Goal: Book appointment/travel/reservation

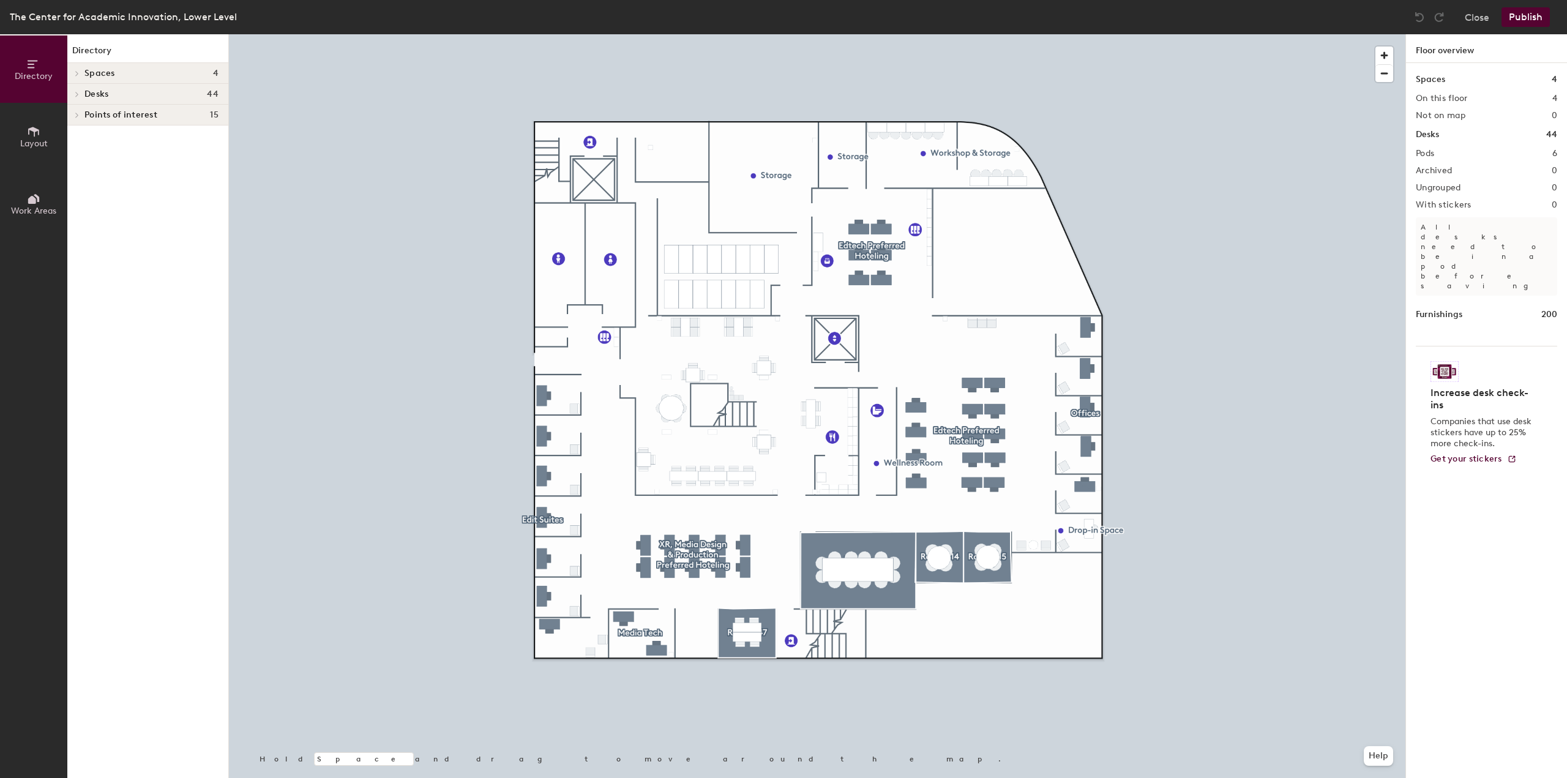
click at [78, 69] on div at bounding box center [75, 73] width 16 height 20
click at [40, 128] on button "Layout" at bounding box center [33, 136] width 67 height 67
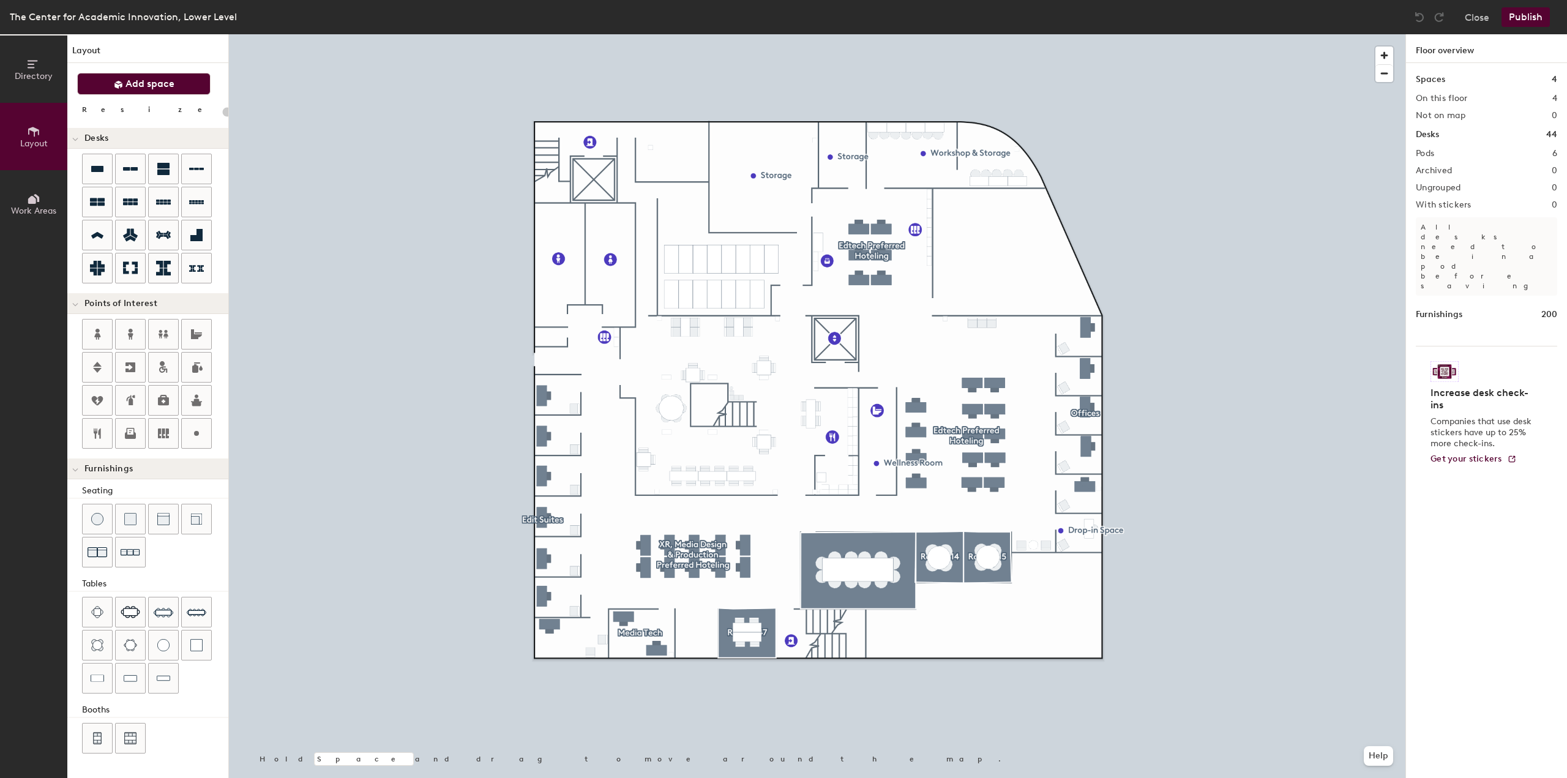
click at [141, 74] on button "Add space" at bounding box center [143, 84] width 133 height 22
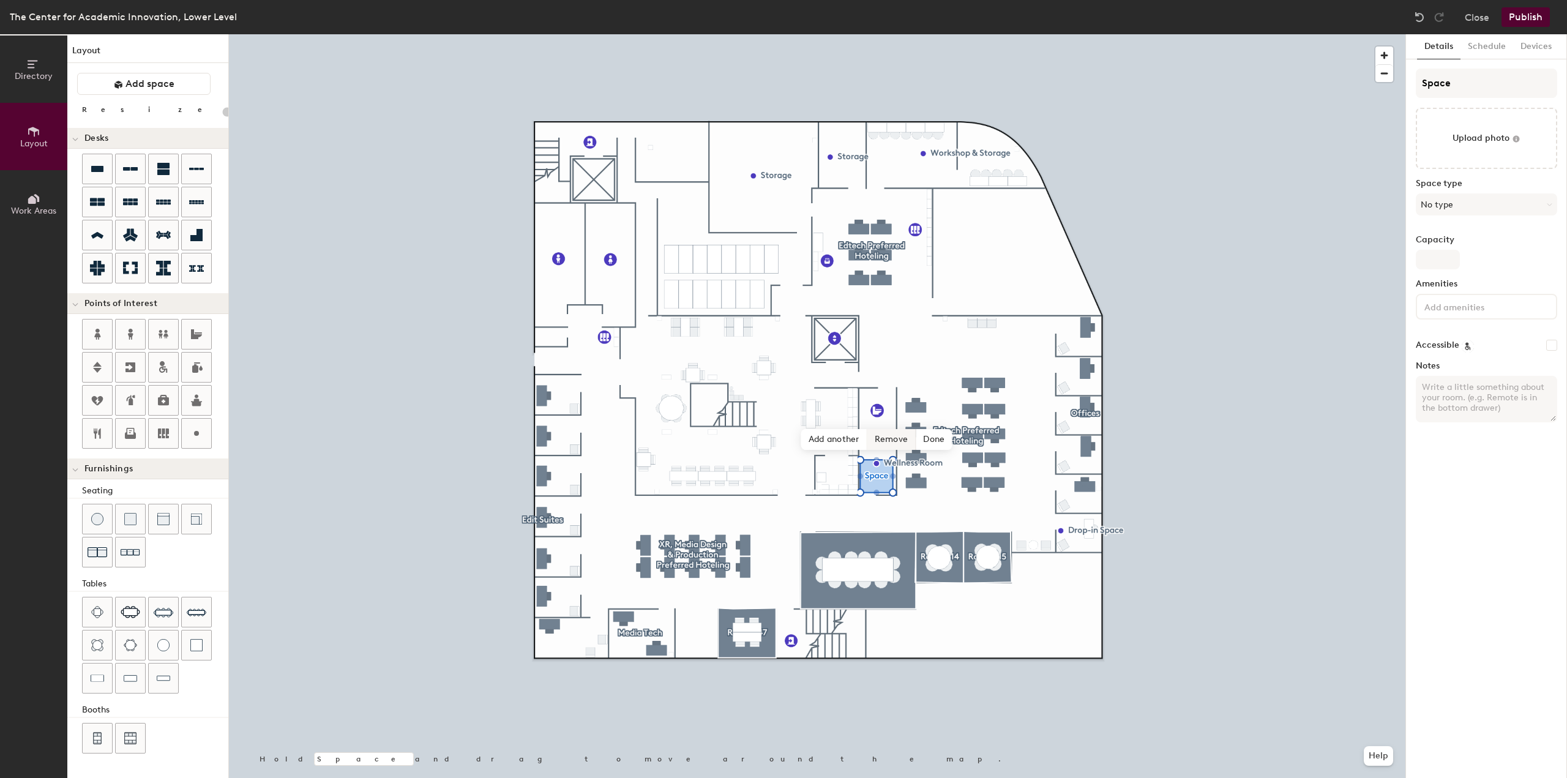
click at [887, 441] on span "Remove" at bounding box center [892, 439] width 49 height 21
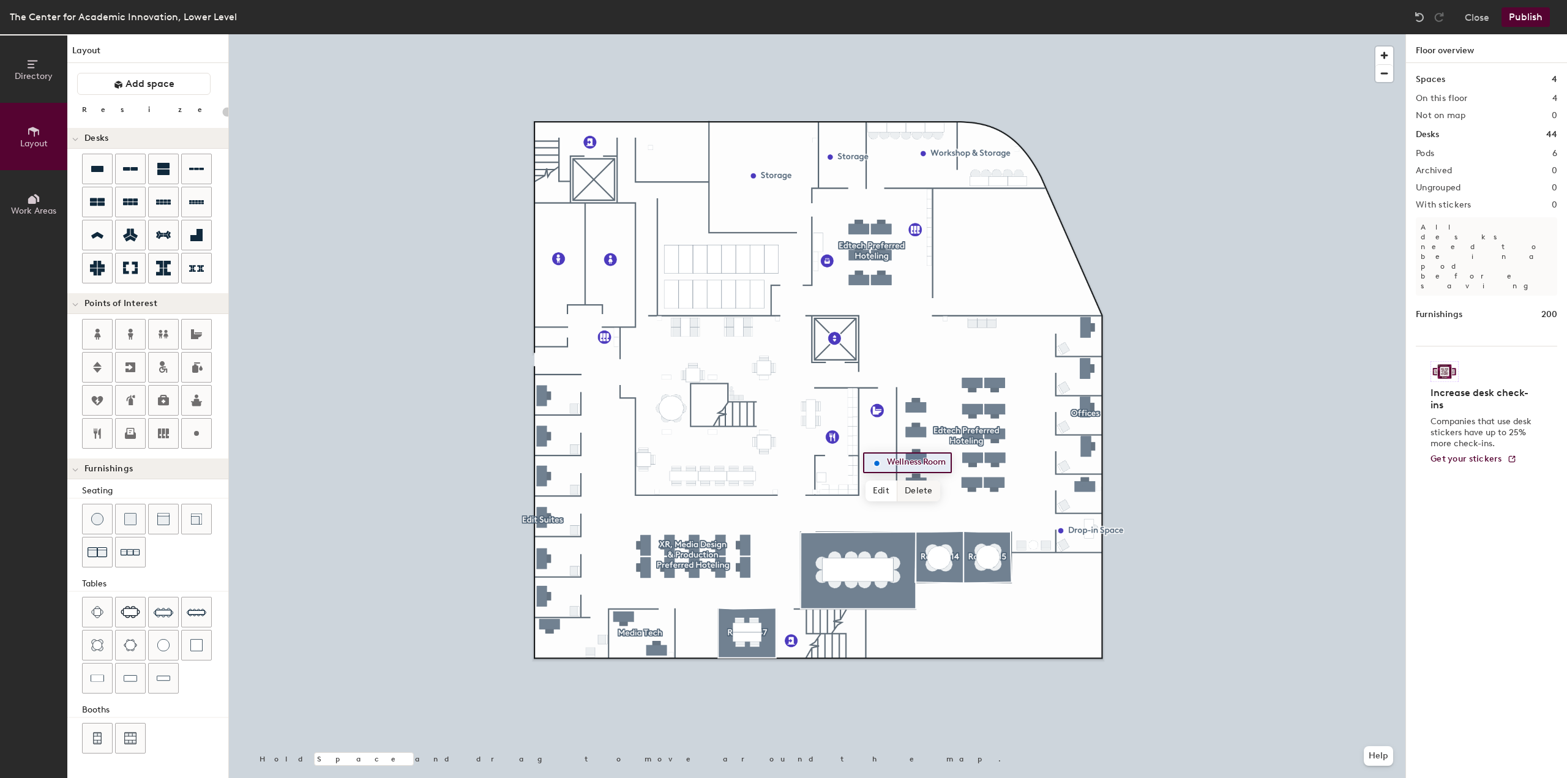
click at [917, 491] on span "Delete" at bounding box center [919, 491] width 43 height 21
click at [91, 87] on button "Add space" at bounding box center [143, 84] width 133 height 22
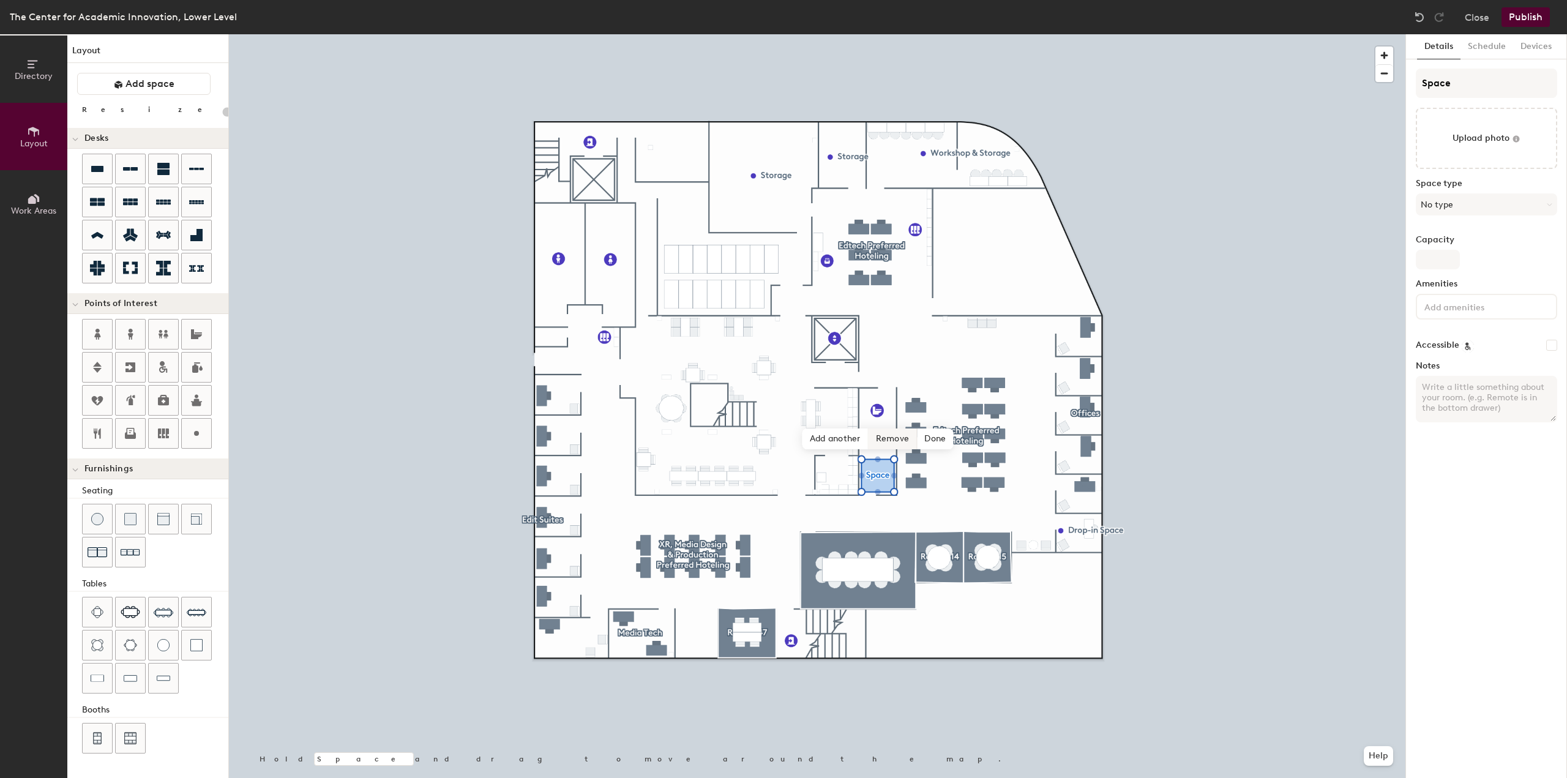
type input "20"
click at [1452, 91] on input "Space" at bounding box center [1486, 83] width 141 height 29
type input "W"
type input "20"
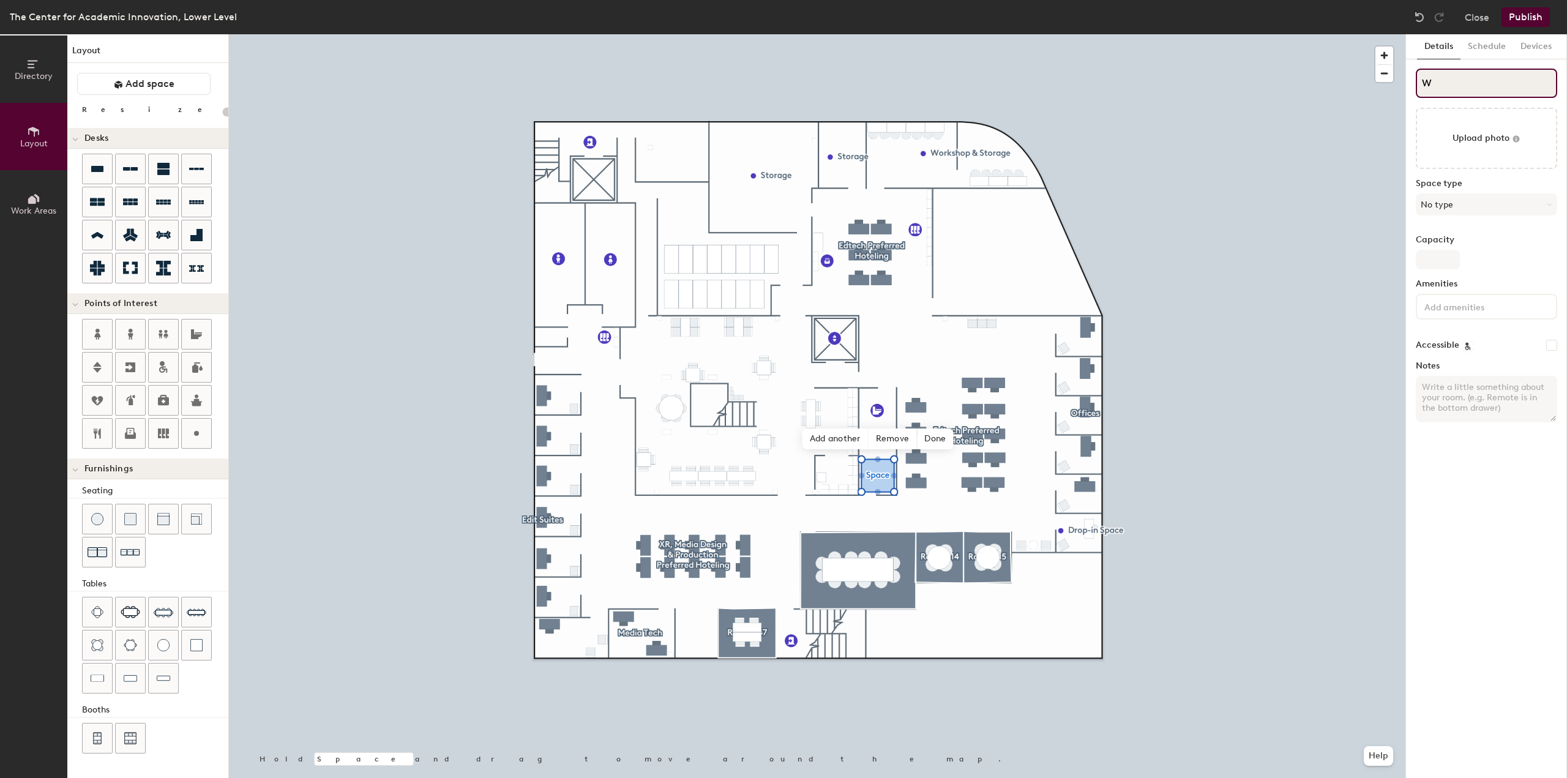
type input "We"
type input "20"
type input "Well"
type input "20"
type input "Wellnes"
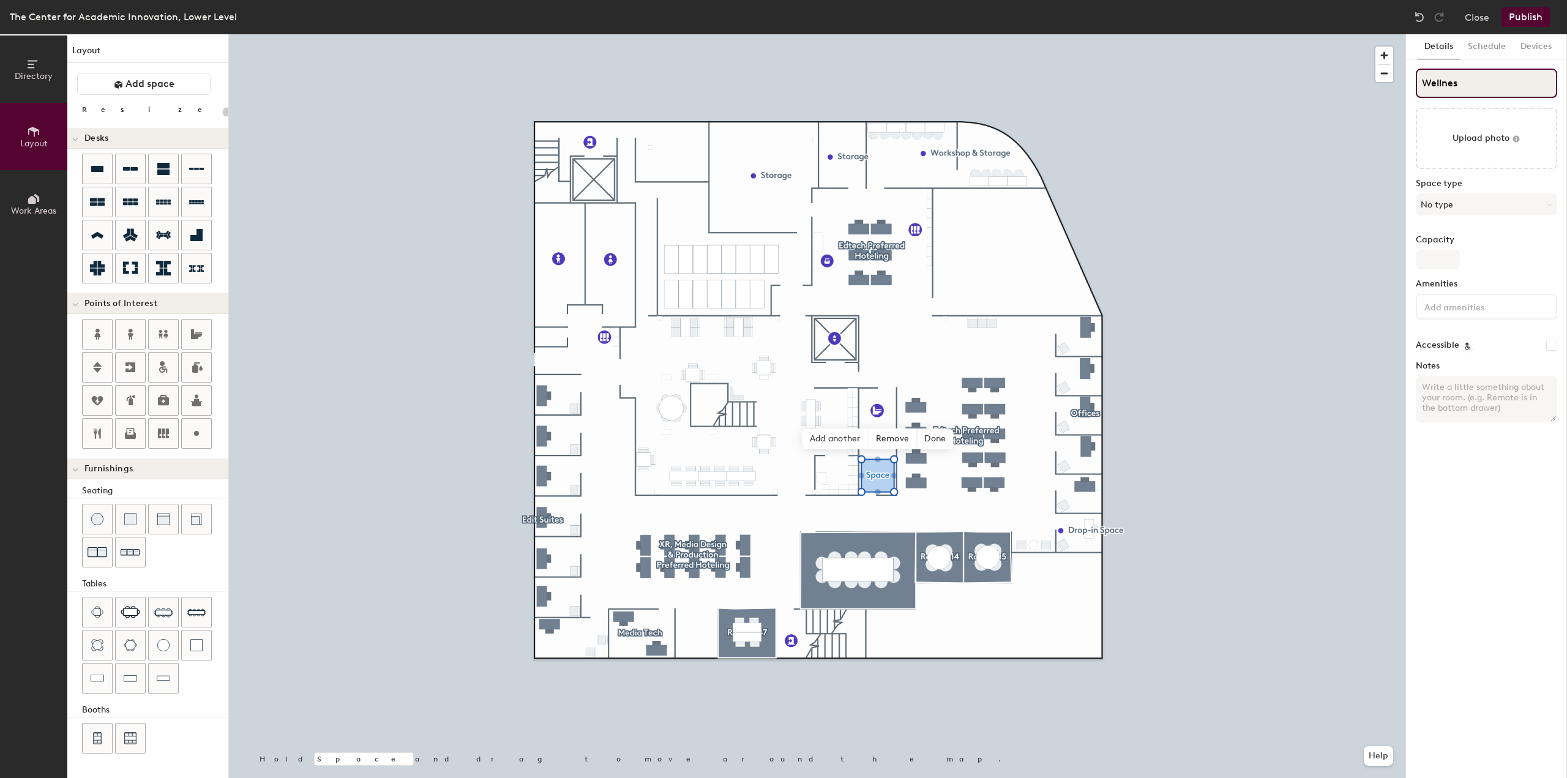
type input "20"
type input "Wellness R"
type input "20"
type input "Wellness Ro"
type input "20"
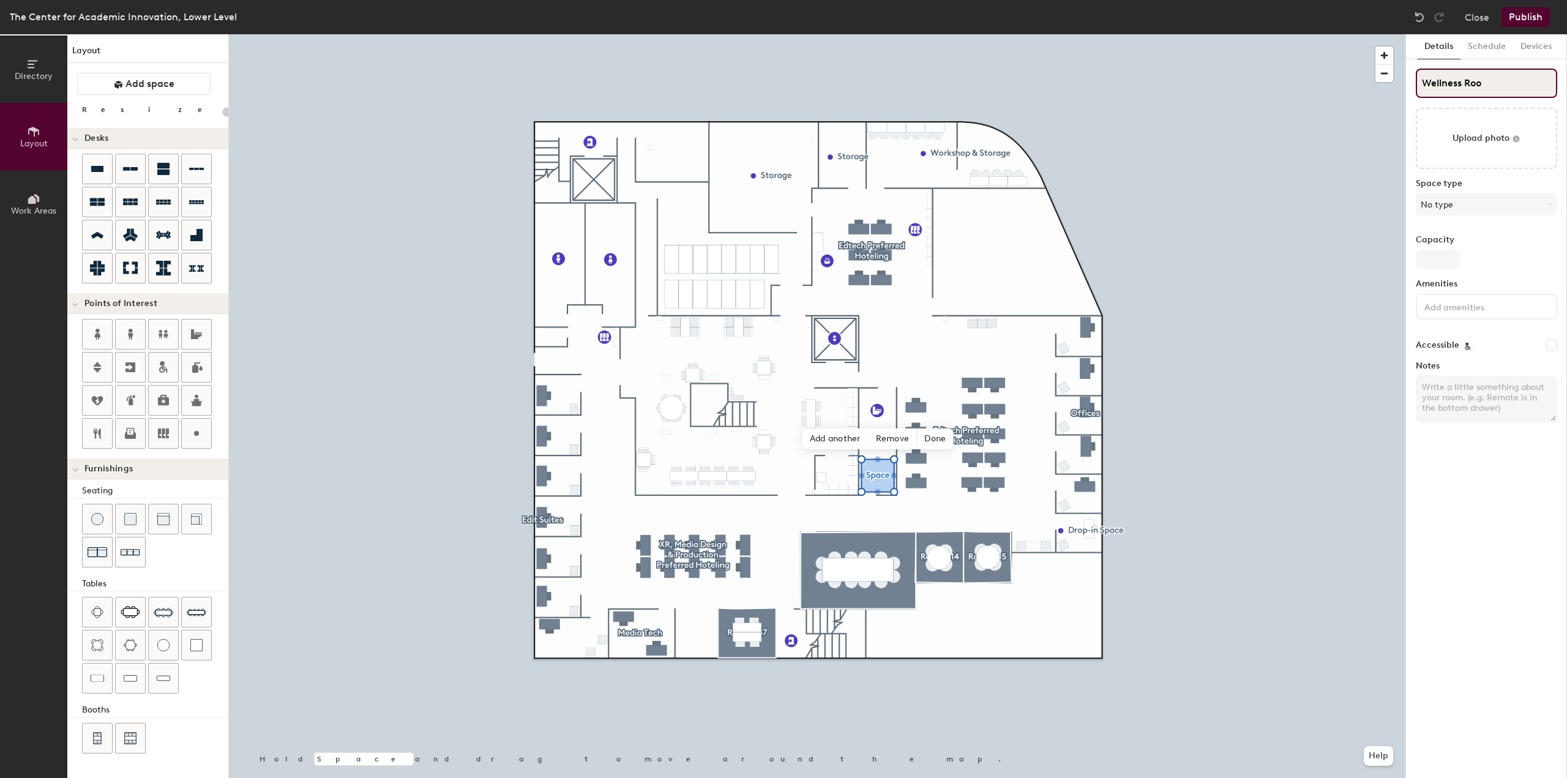
type input "Wellness Room"
type input "20"
type input "Wellness Room"
click at [1476, 204] on button "No type" at bounding box center [1486, 204] width 141 height 22
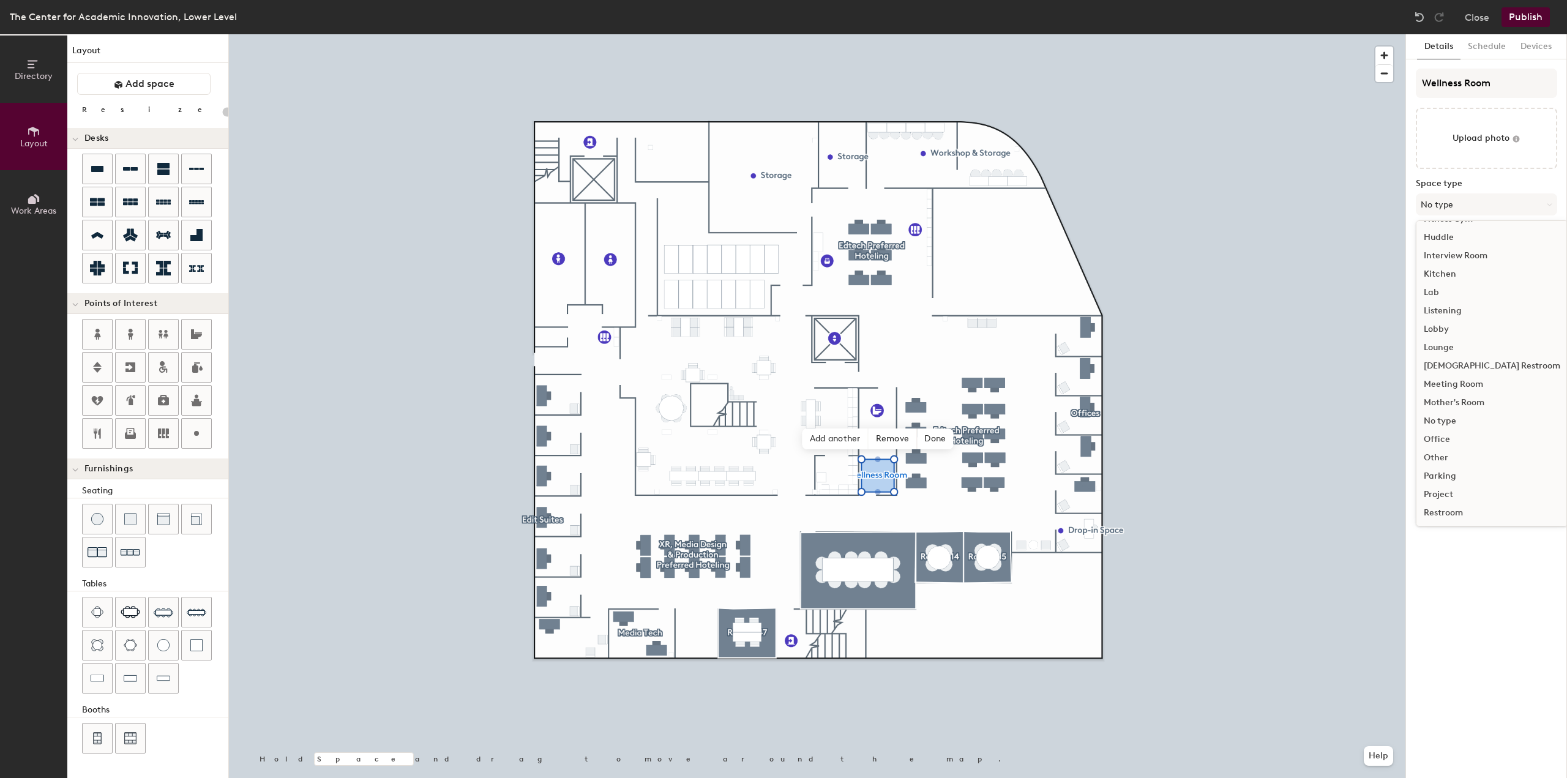
scroll to position [184, 0]
click at [1445, 457] on div "Other" at bounding box center [1492, 455] width 151 height 18
type input "20"
click at [1444, 259] on input "Capacity" at bounding box center [1438, 260] width 44 height 20
click at [1445, 257] on input "Capacity" at bounding box center [1438, 260] width 44 height 20
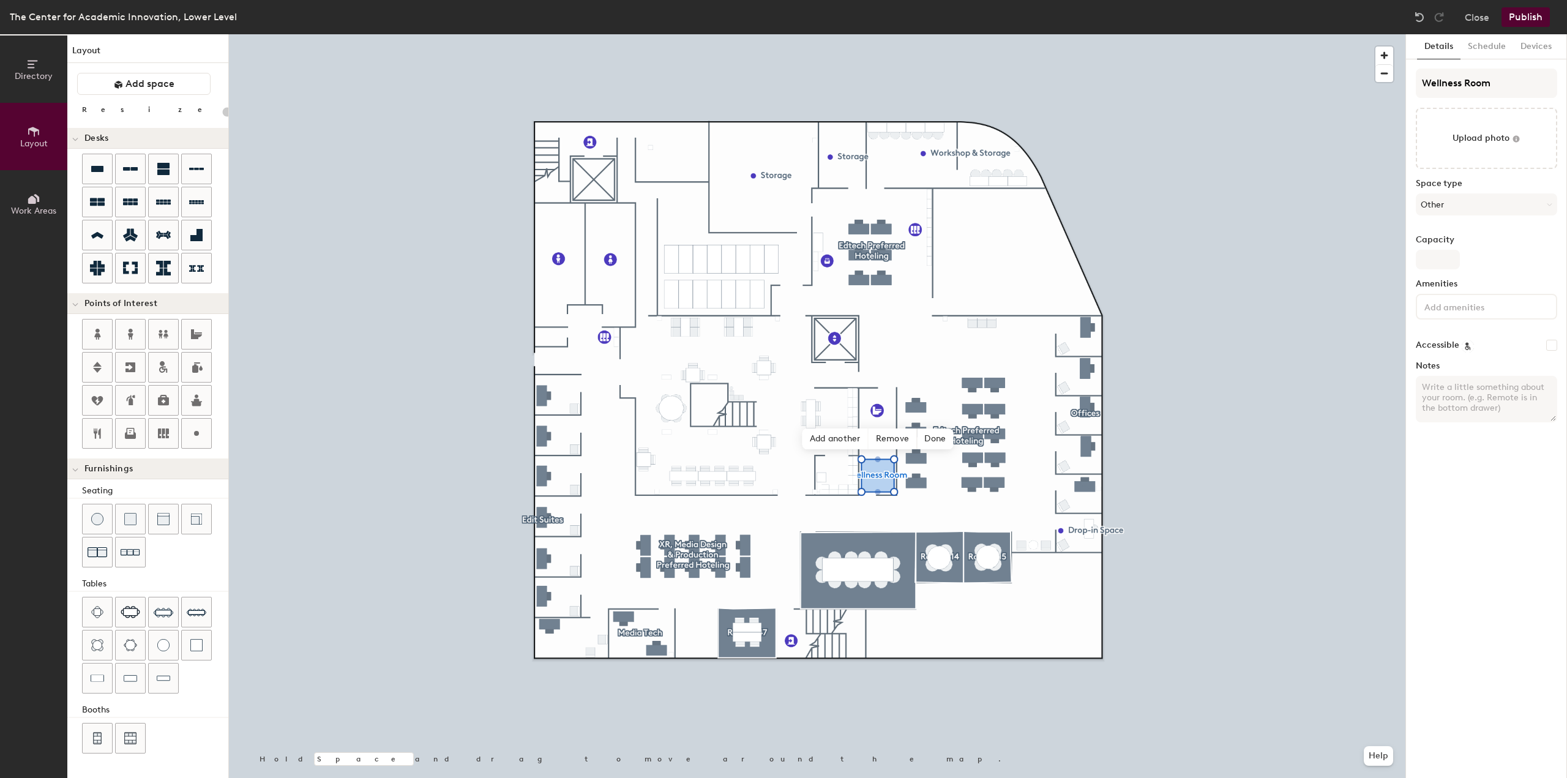
click at [1484, 252] on div "Capacity" at bounding box center [1486, 252] width 141 height 34
click at [1449, 253] on input "Capacity" at bounding box center [1438, 260] width 44 height 20
type input "1"
type input "20"
type input "1"
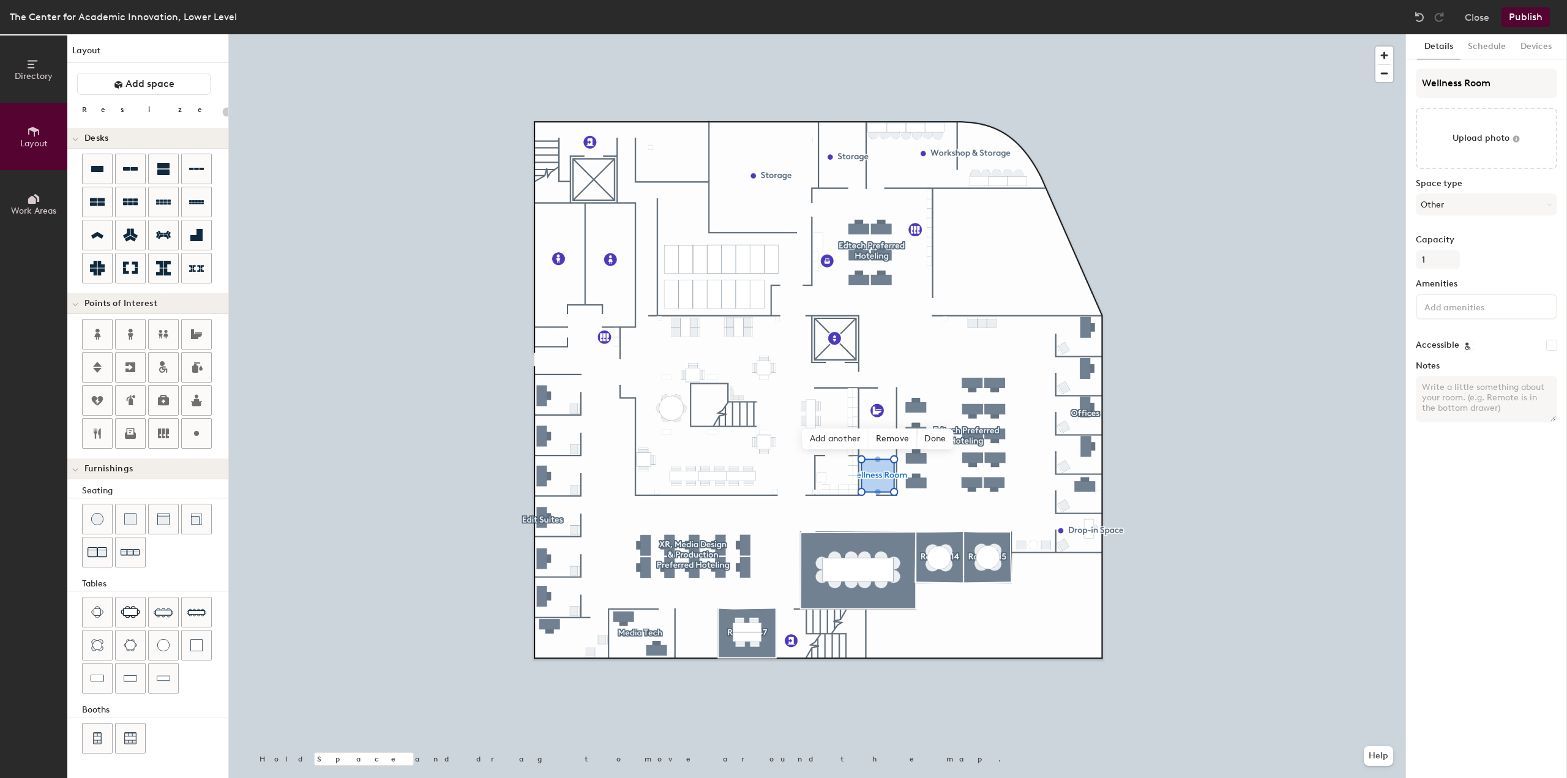
click at [1479, 307] on input at bounding box center [1477, 306] width 110 height 15
type input "20"
click at [1493, 273] on div "Wellness Room Upload photo Space type Other Capacity 1 Amenities Apple TV Charg…" at bounding box center [1486, 251] width 141 height 364
click at [1498, 377] on textarea "Notes" at bounding box center [1486, 399] width 141 height 47
paste textarea "The Wellness Room can be used for a variety of activities, including attending …"
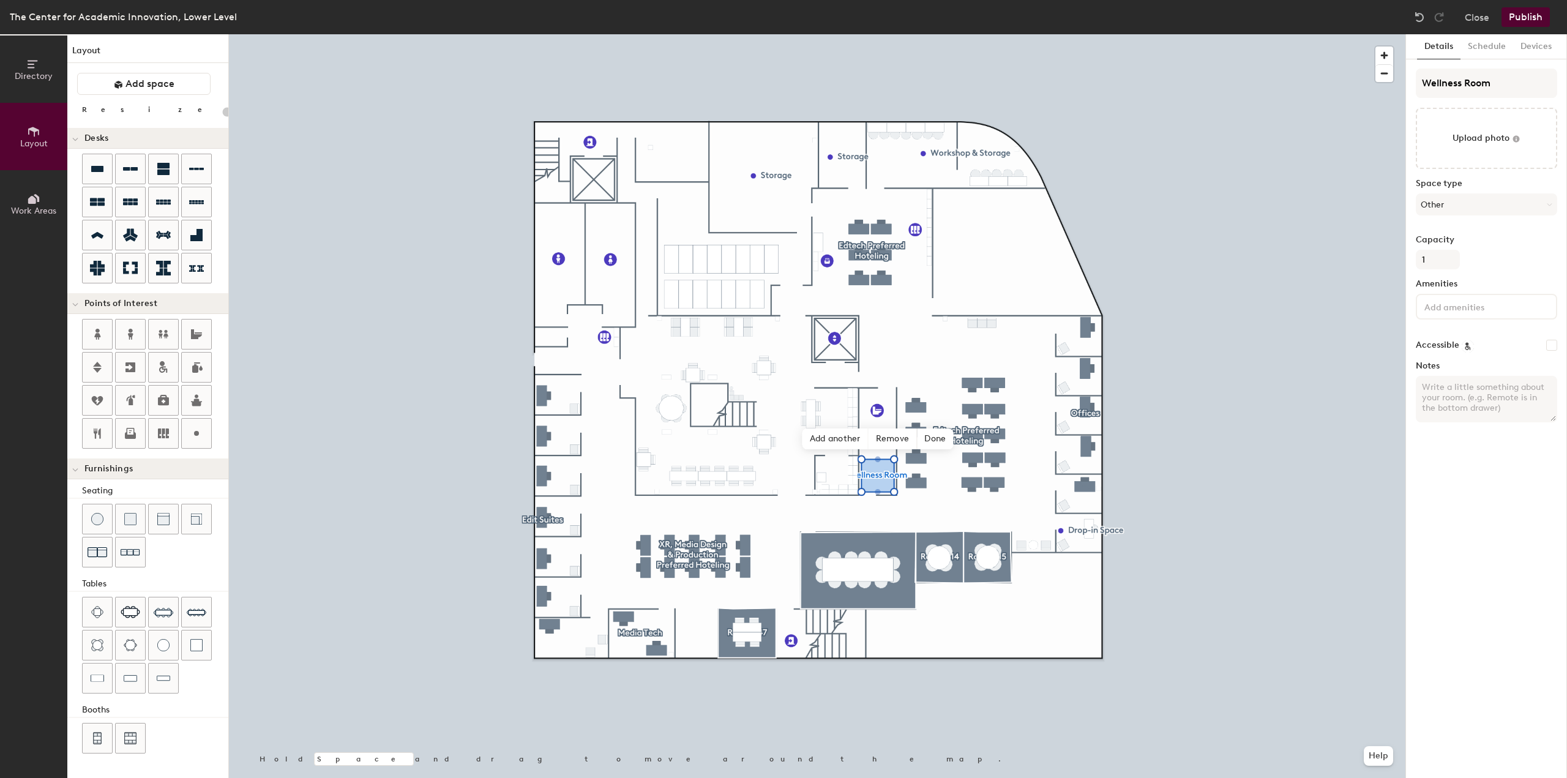
type textarea "The Wellness Room can be used for a variety of activities, including attending …"
type input "20"
type textarea "The Wellness Room can be used for a variety of activities, including attending …"
click at [1482, 48] on button "Schedule" at bounding box center [1487, 46] width 53 height 25
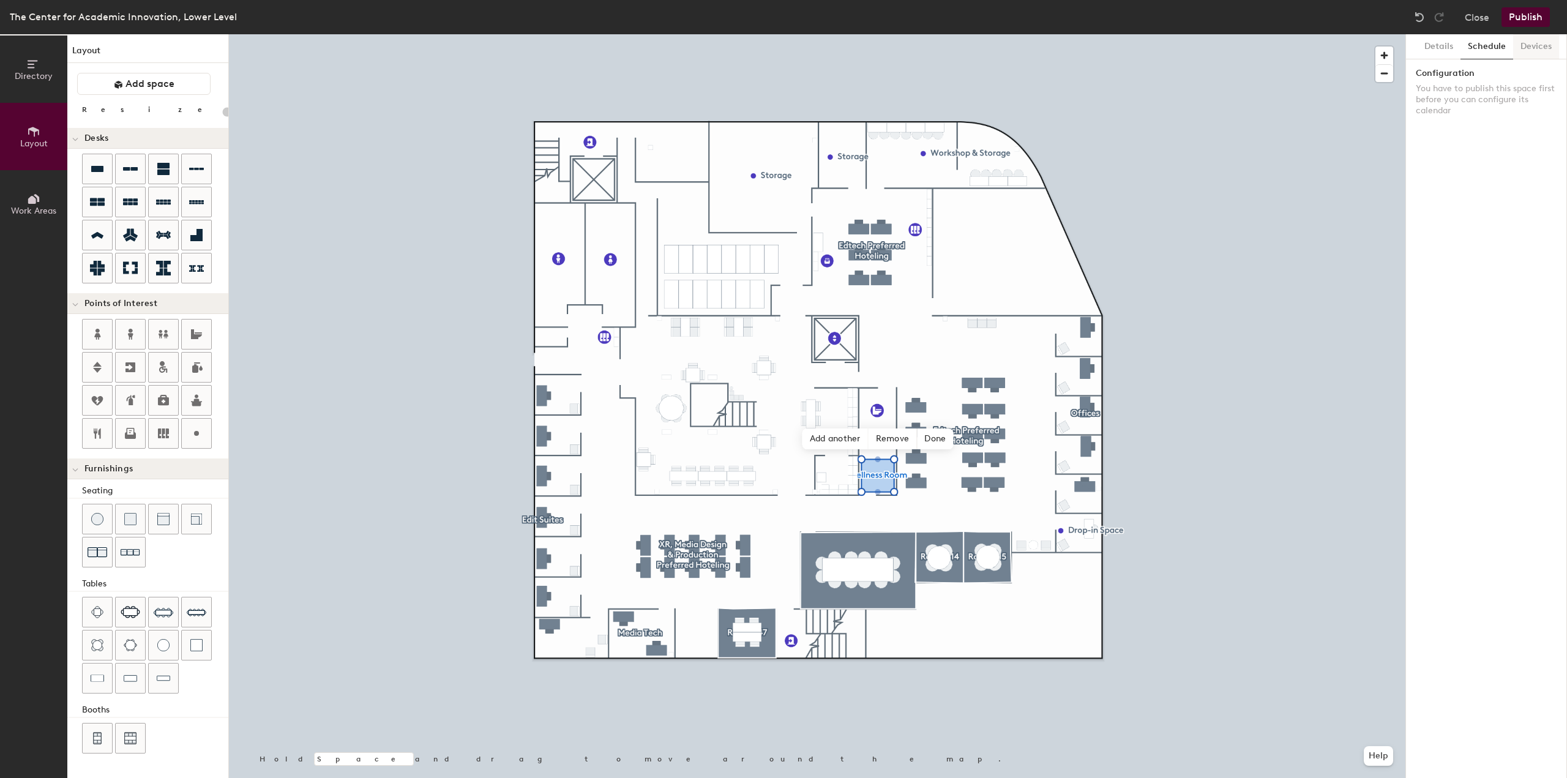
click at [1526, 48] on button "Devices" at bounding box center [1537, 46] width 46 height 25
click at [1531, 20] on button "Publish" at bounding box center [1526, 17] width 48 height 20
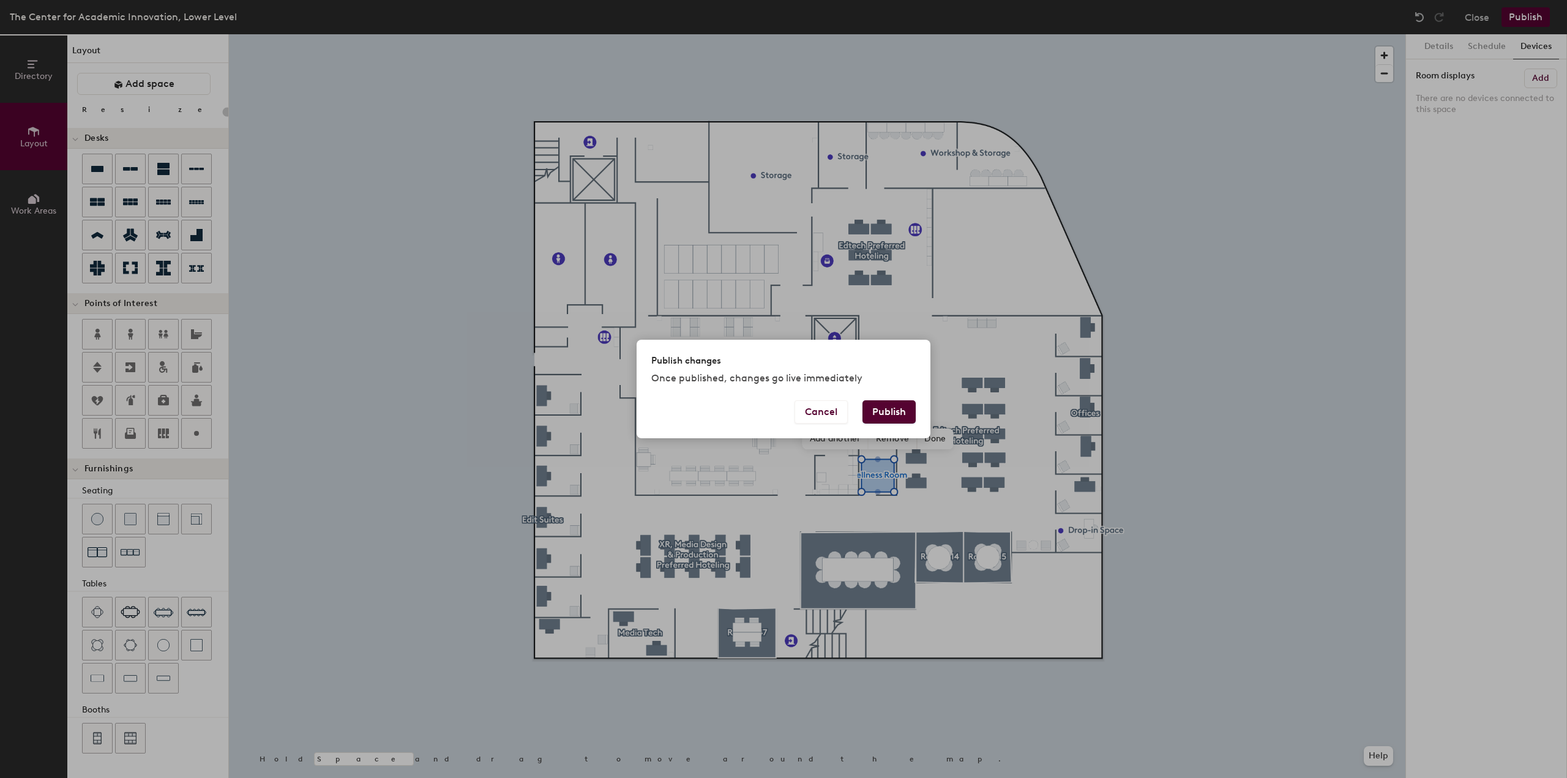
click at [891, 412] on button "Publish" at bounding box center [889, 411] width 53 height 23
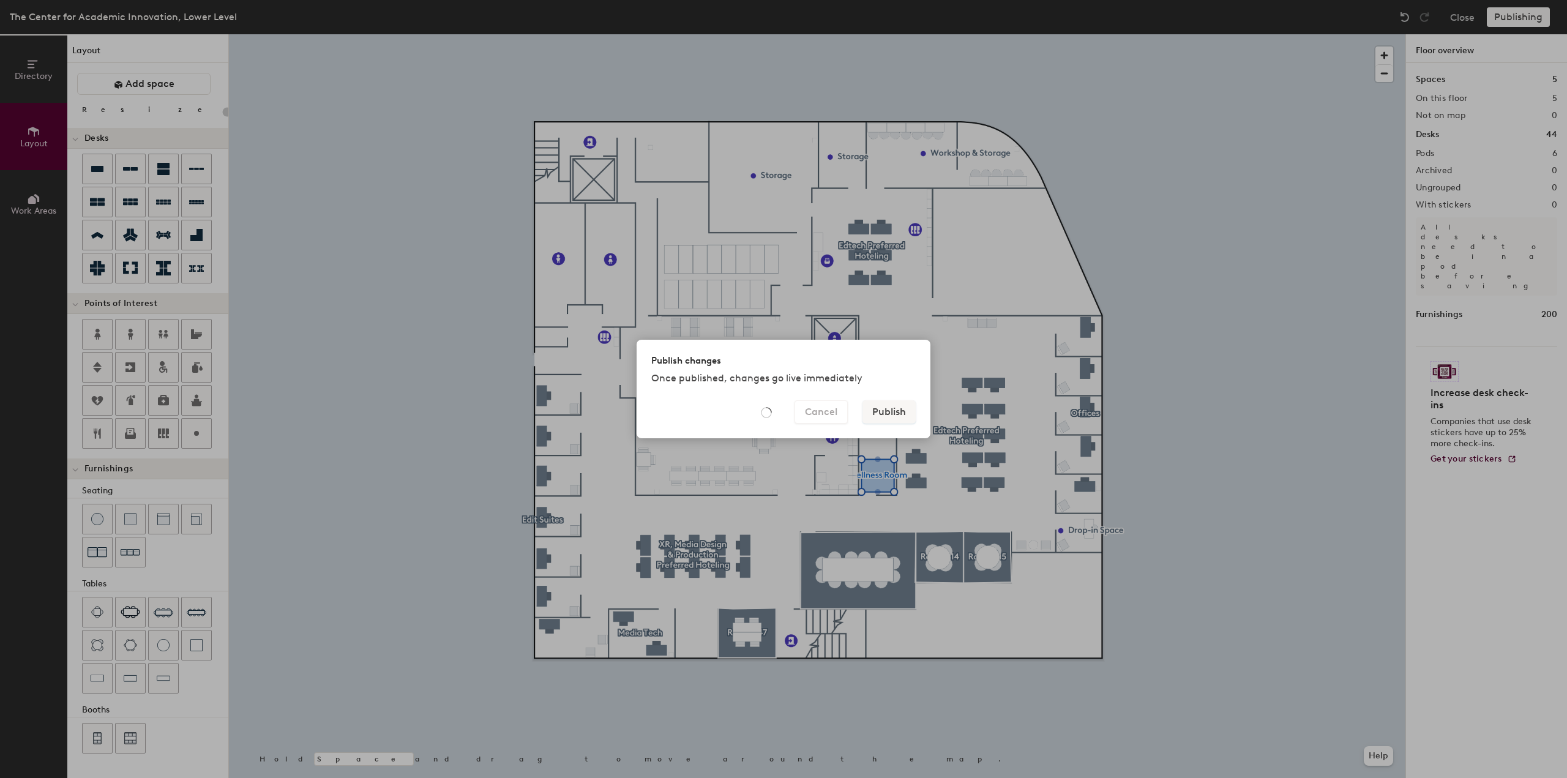
type input "20"
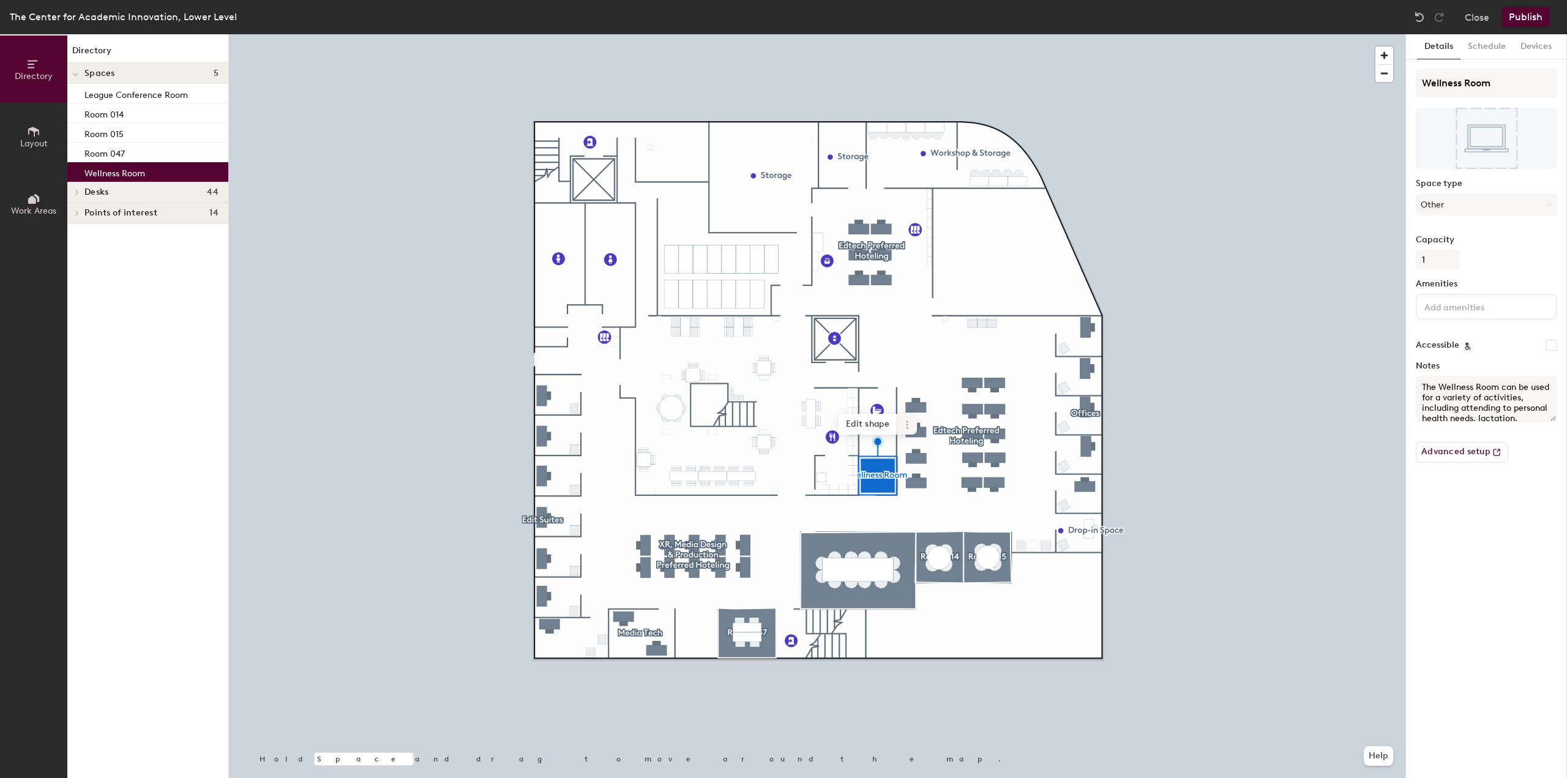
click at [910, 422] on icon at bounding box center [907, 425] width 10 height 10
click at [1502, 45] on button "Schedule" at bounding box center [1487, 46] width 53 height 25
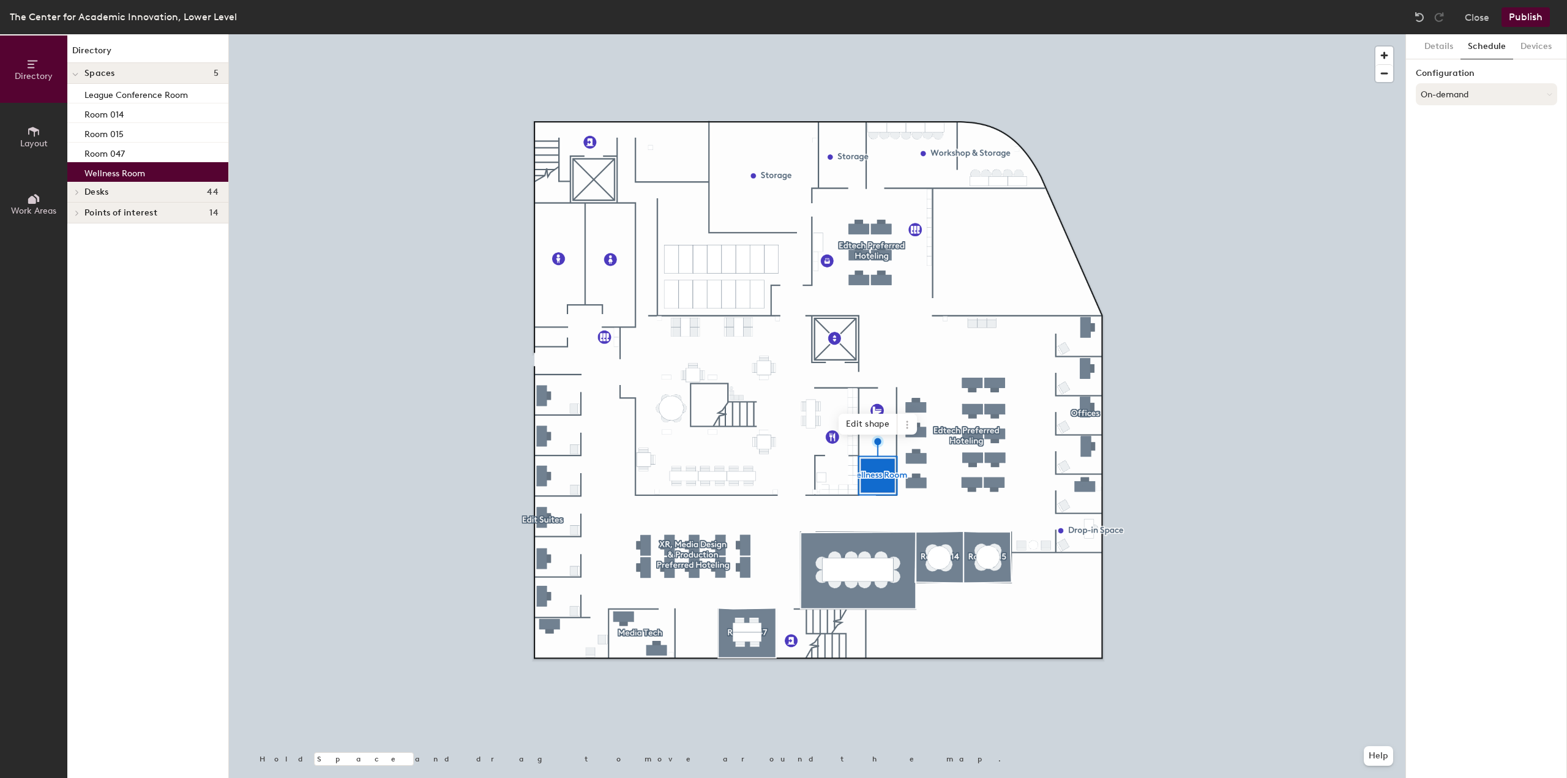
click at [1545, 96] on button "On-demand" at bounding box center [1486, 94] width 141 height 22
click at [1481, 127] on icon at bounding box center [1482, 124] width 7 height 7
click at [1483, 99] on button "On-demand" at bounding box center [1486, 94] width 141 height 22
click at [1488, 16] on button "Close" at bounding box center [1477, 17] width 24 height 20
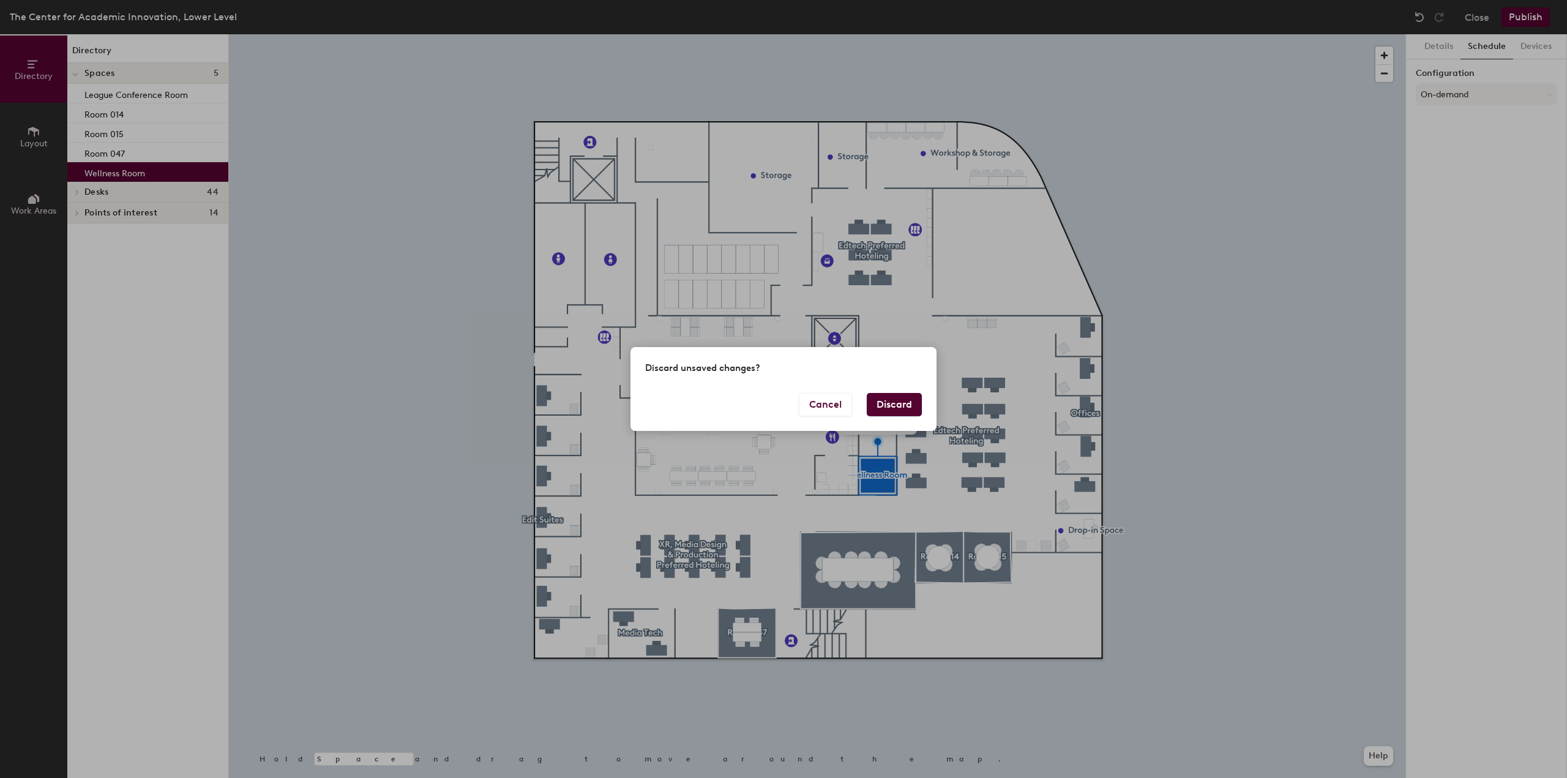
click at [872, 415] on button "Discard" at bounding box center [894, 404] width 55 height 23
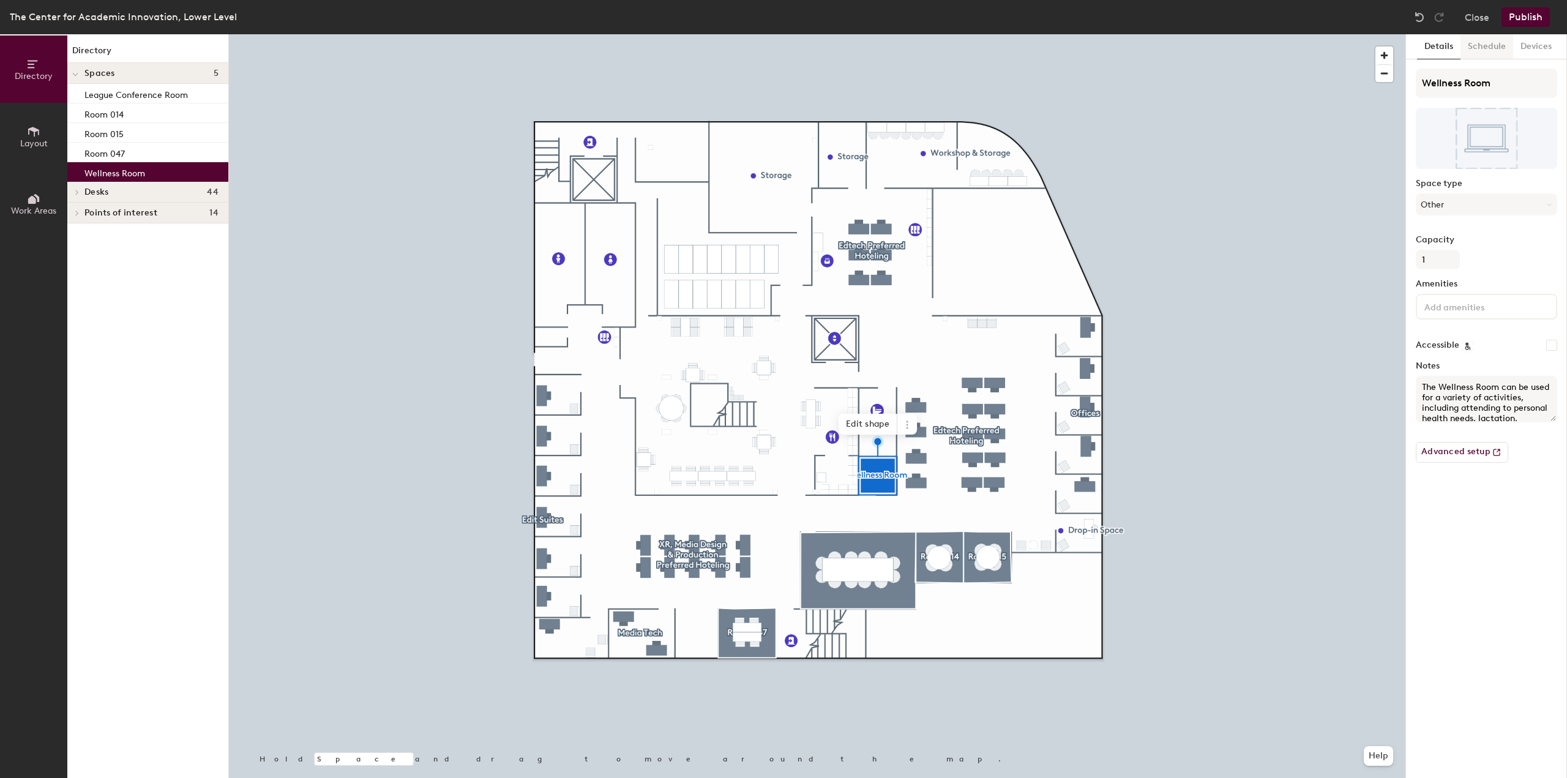
click at [1487, 45] on button "Schedule" at bounding box center [1487, 46] width 53 height 25
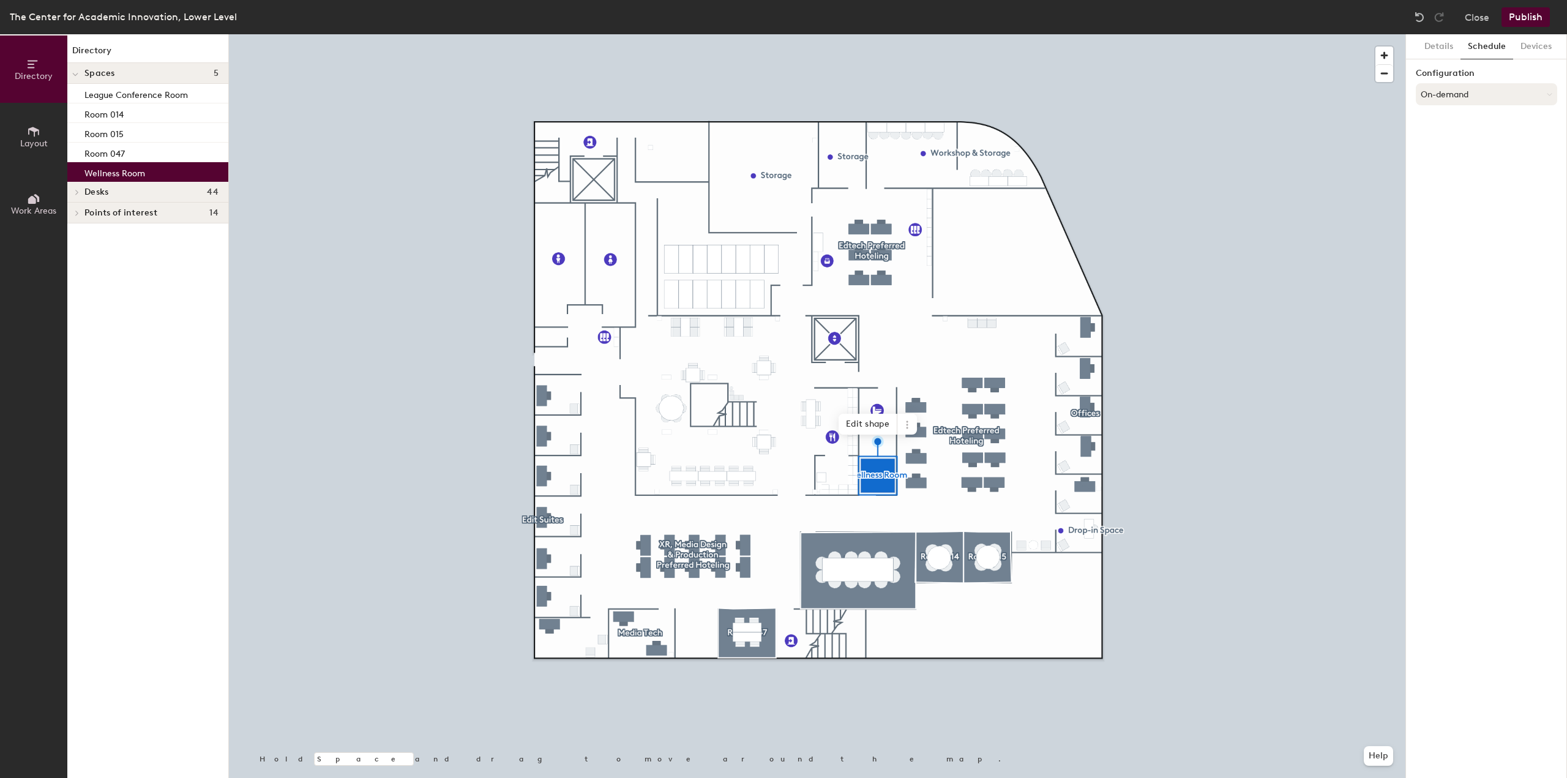
click at [1480, 92] on button "On-demand" at bounding box center [1486, 94] width 141 height 22
click at [1440, 144] on div "Scheduled" at bounding box center [1487, 143] width 140 height 18
click at [1493, 128] on button "Select account" at bounding box center [1486, 121] width 141 height 22
click at [1479, 152] on div "Google Apps" at bounding box center [1487, 152] width 140 height 18
click at [1471, 170] on button "Select a calendar" at bounding box center [1486, 169] width 141 height 22
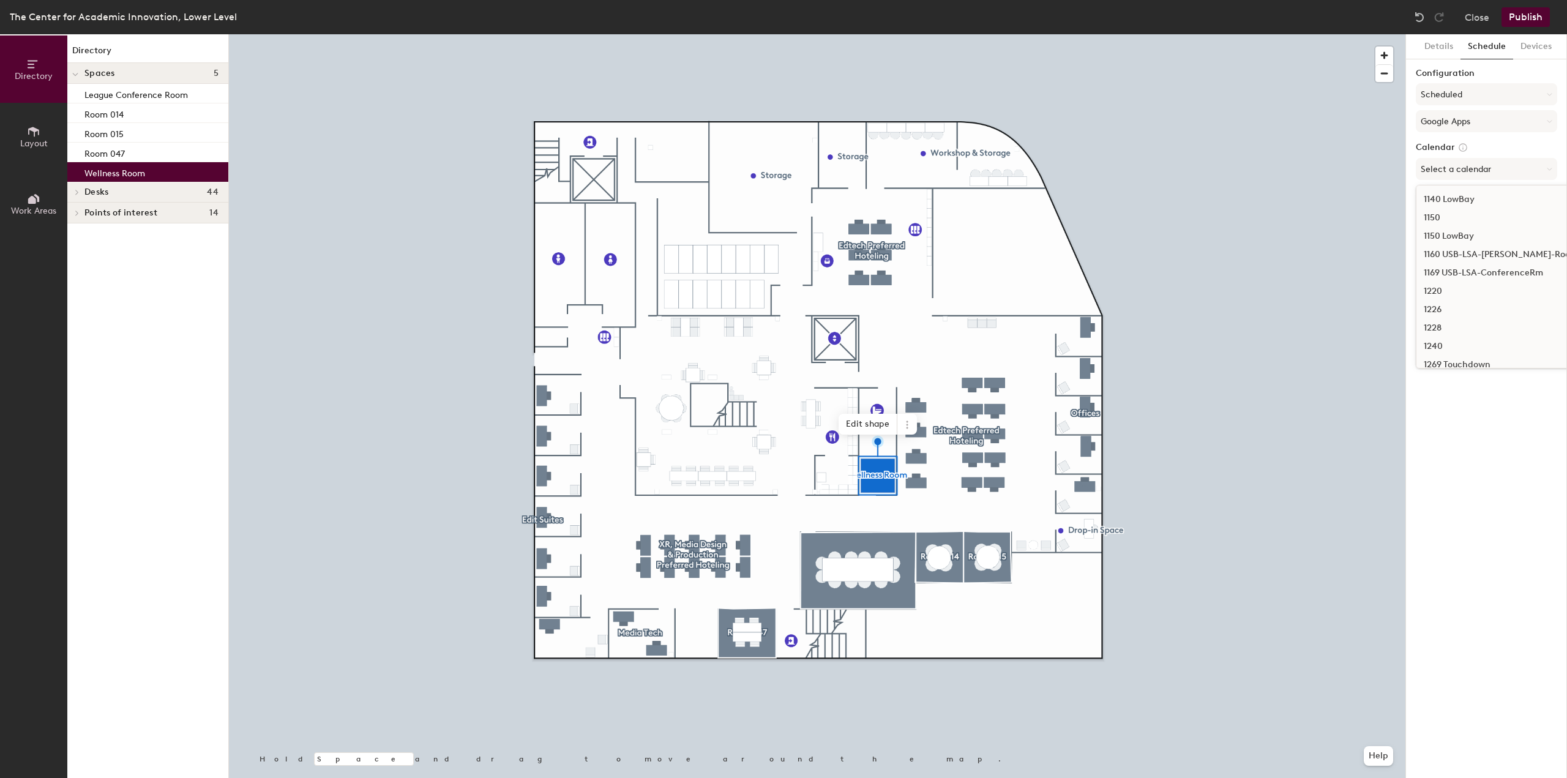
scroll to position [306, 0]
click at [1461, 170] on button "Select a calendar" at bounding box center [1486, 169] width 141 height 22
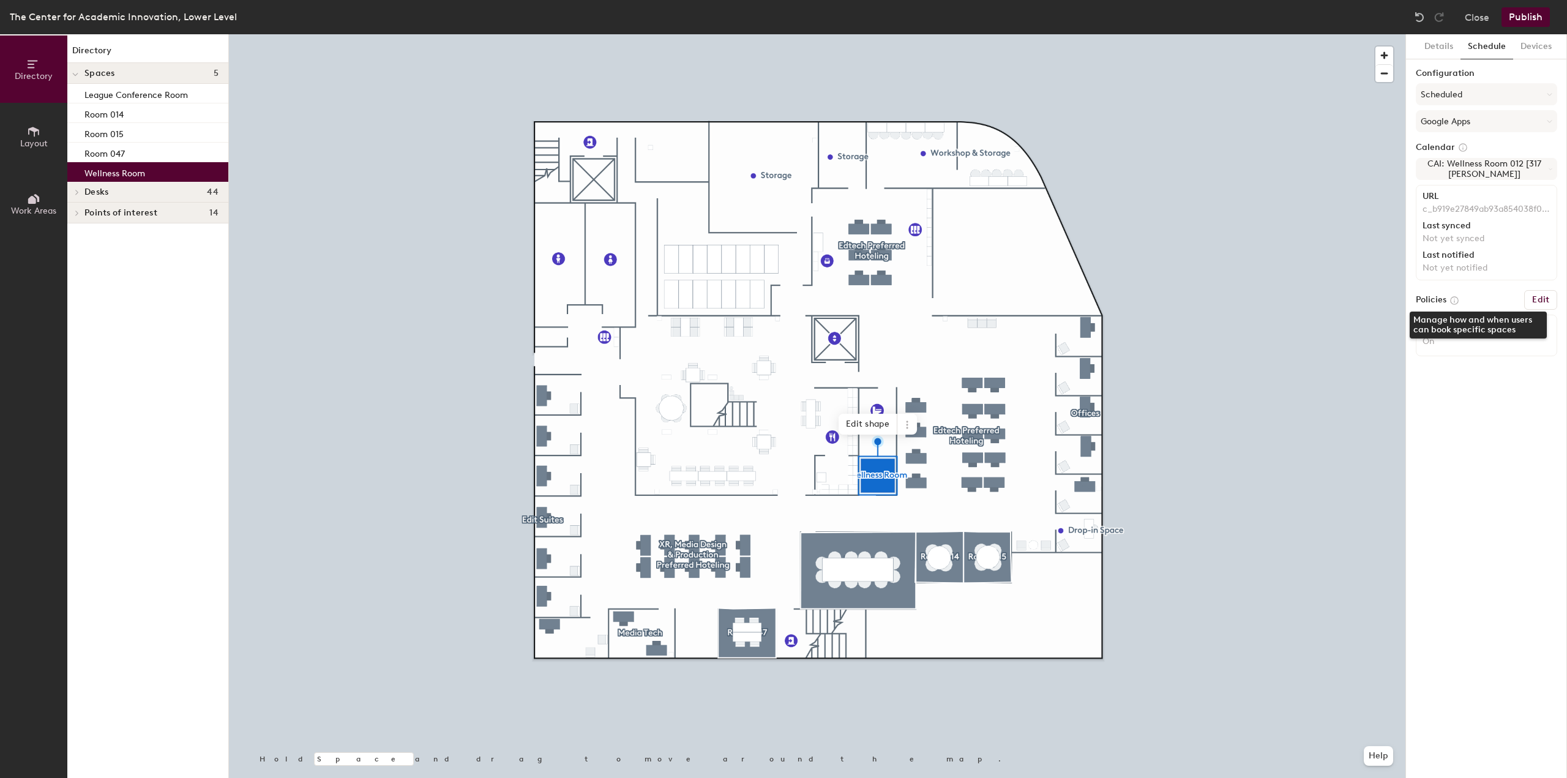
click at [1455, 299] on icon at bounding box center [1454, 300] width 7 height 7
click at [1544, 296] on h6 "Edit" at bounding box center [1540, 300] width 17 height 10
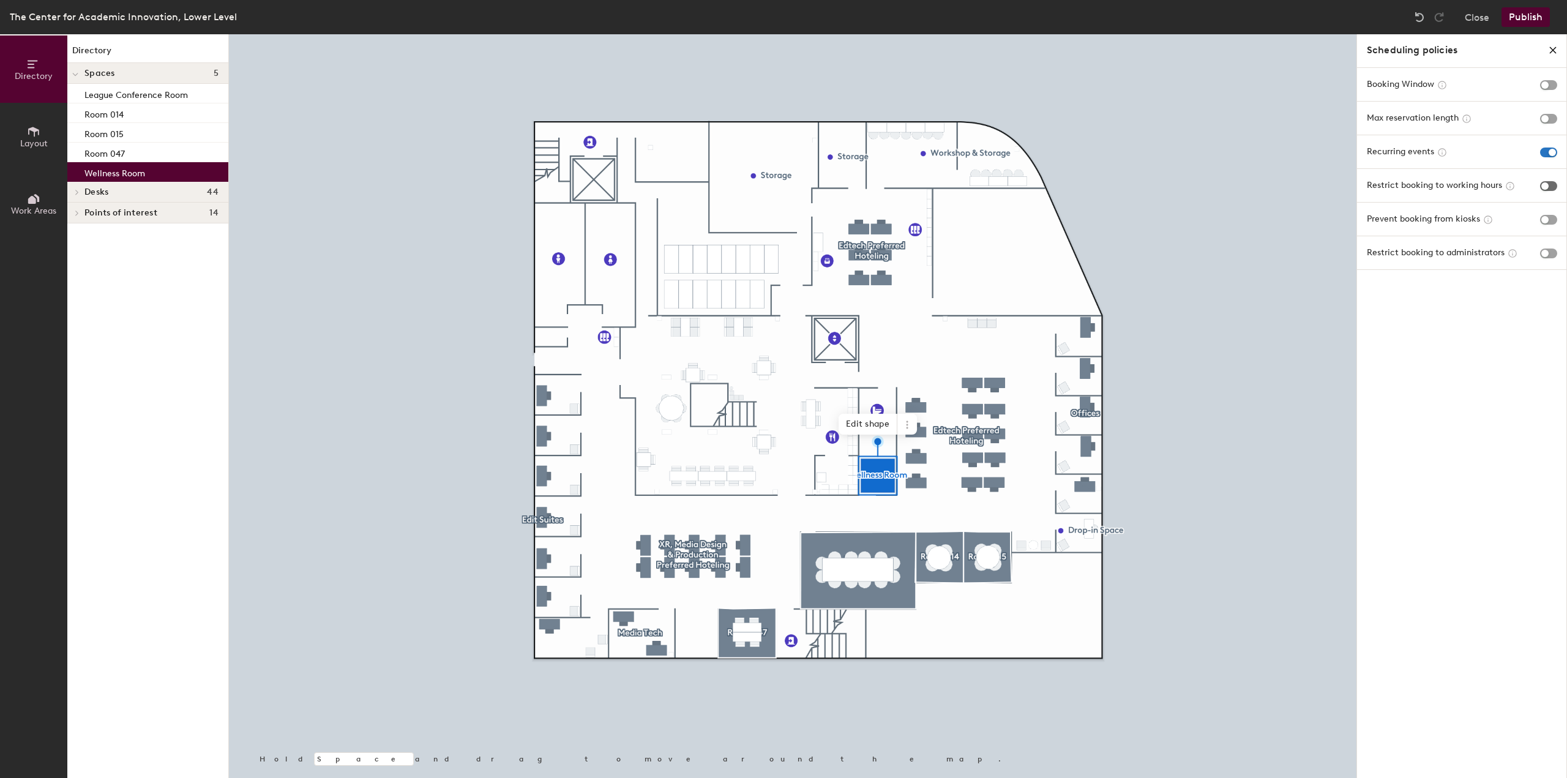
click at [1542, 187] on span "button" at bounding box center [1548, 186] width 17 height 10
click at [1545, 120] on span "button" at bounding box center [1548, 119] width 17 height 10
click at [1552, 48] on icon "close policies" at bounding box center [1553, 50] width 10 height 10
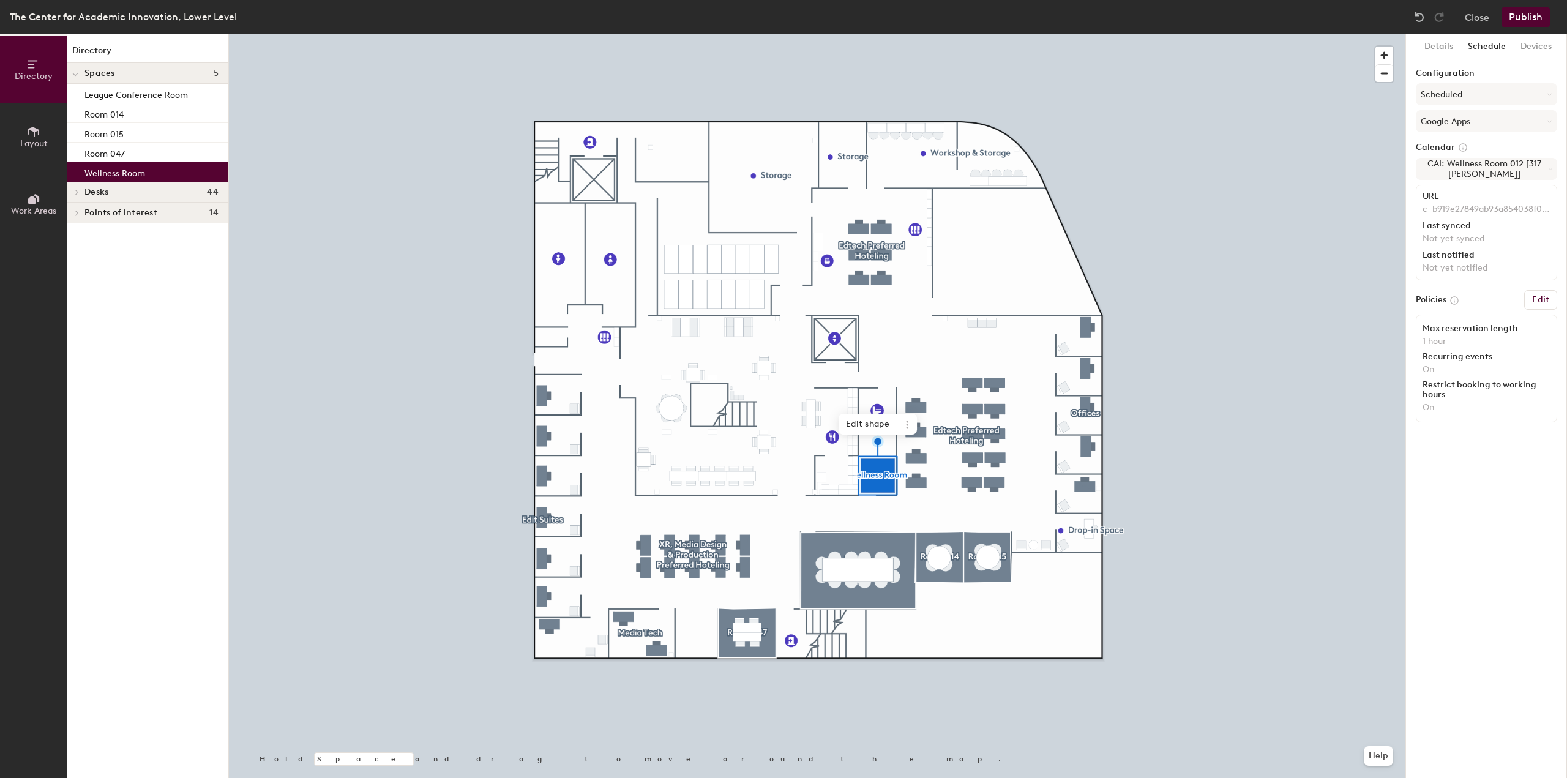
click at [1522, 25] on button "Publish" at bounding box center [1526, 17] width 48 height 20
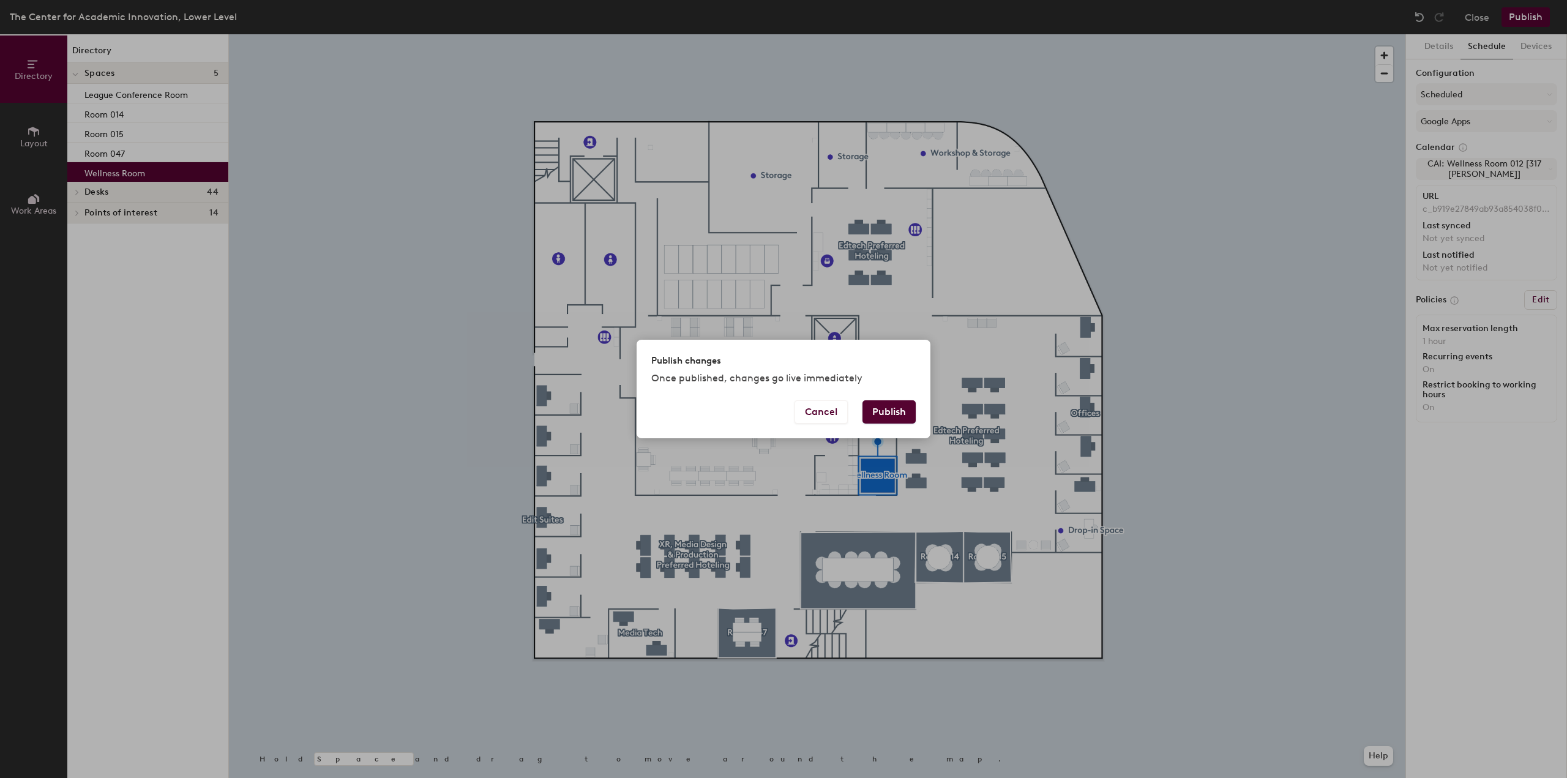
click at [897, 416] on button "Publish" at bounding box center [889, 411] width 53 height 23
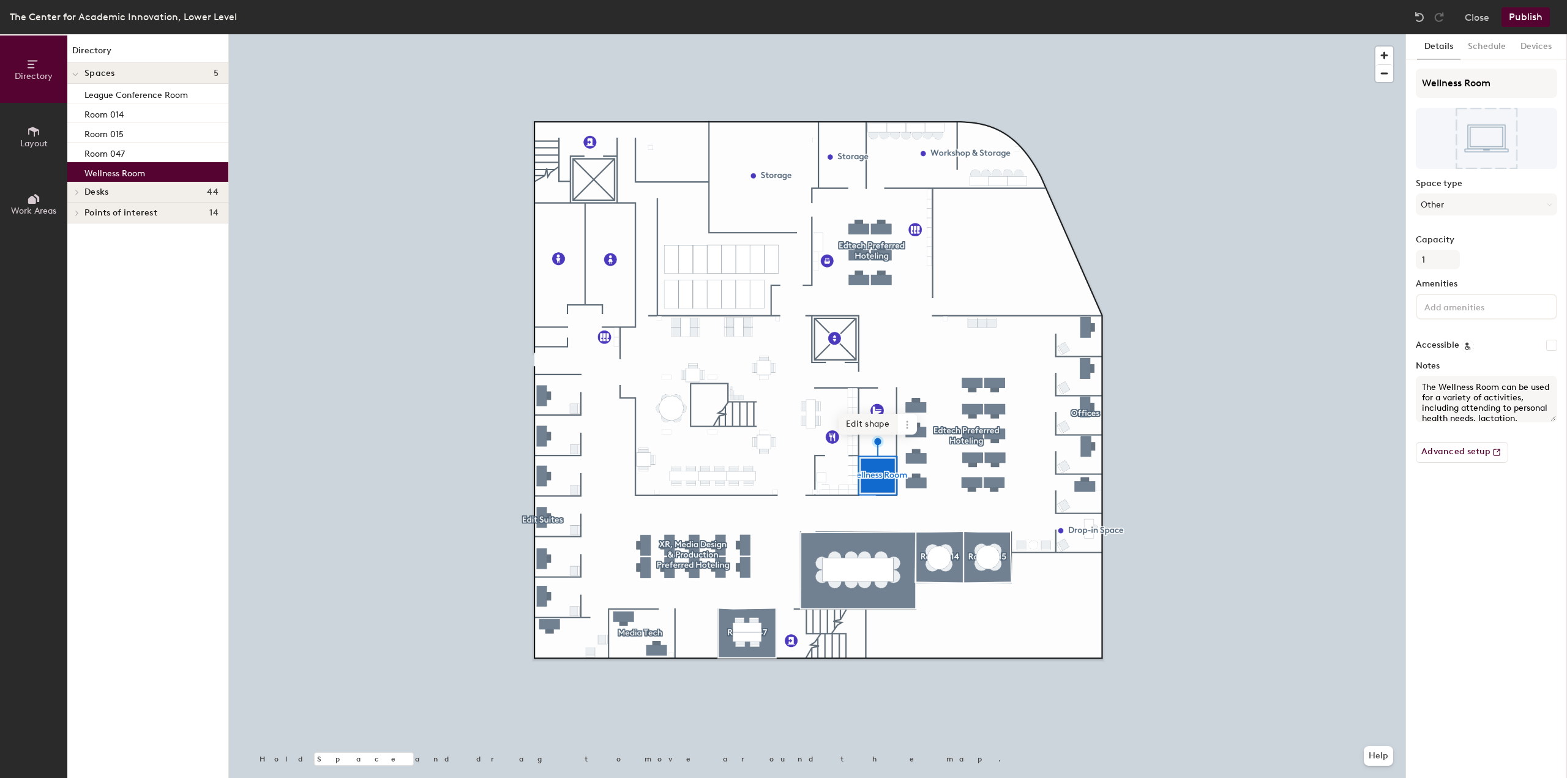
click at [879, 426] on span "Edit shape" at bounding box center [868, 424] width 59 height 21
click at [877, 445] on div "Hold Space and drag to move around the map. Help Remove Done" at bounding box center [817, 406] width 1177 height 744
click at [886, 428] on span "Edit shape" at bounding box center [868, 424] width 59 height 21
click at [875, 445] on div "Hold Space and drag to move around the map. Help Remove Done" at bounding box center [817, 406] width 1177 height 744
click at [912, 404] on icon at bounding box center [907, 402] width 10 height 10
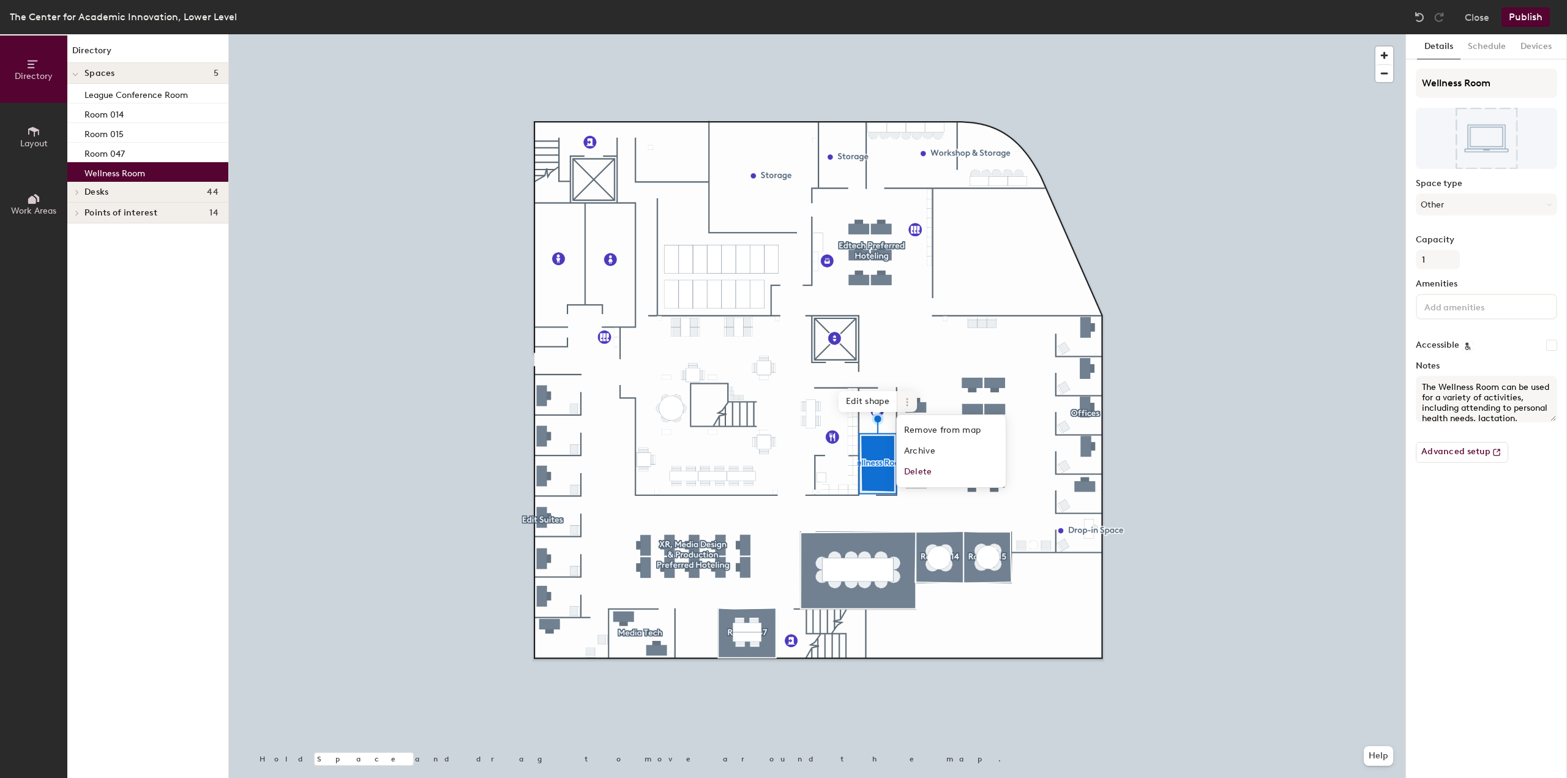
click at [912, 404] on icon at bounding box center [907, 402] width 10 height 10
click at [1524, 18] on button "Publish" at bounding box center [1526, 17] width 48 height 20
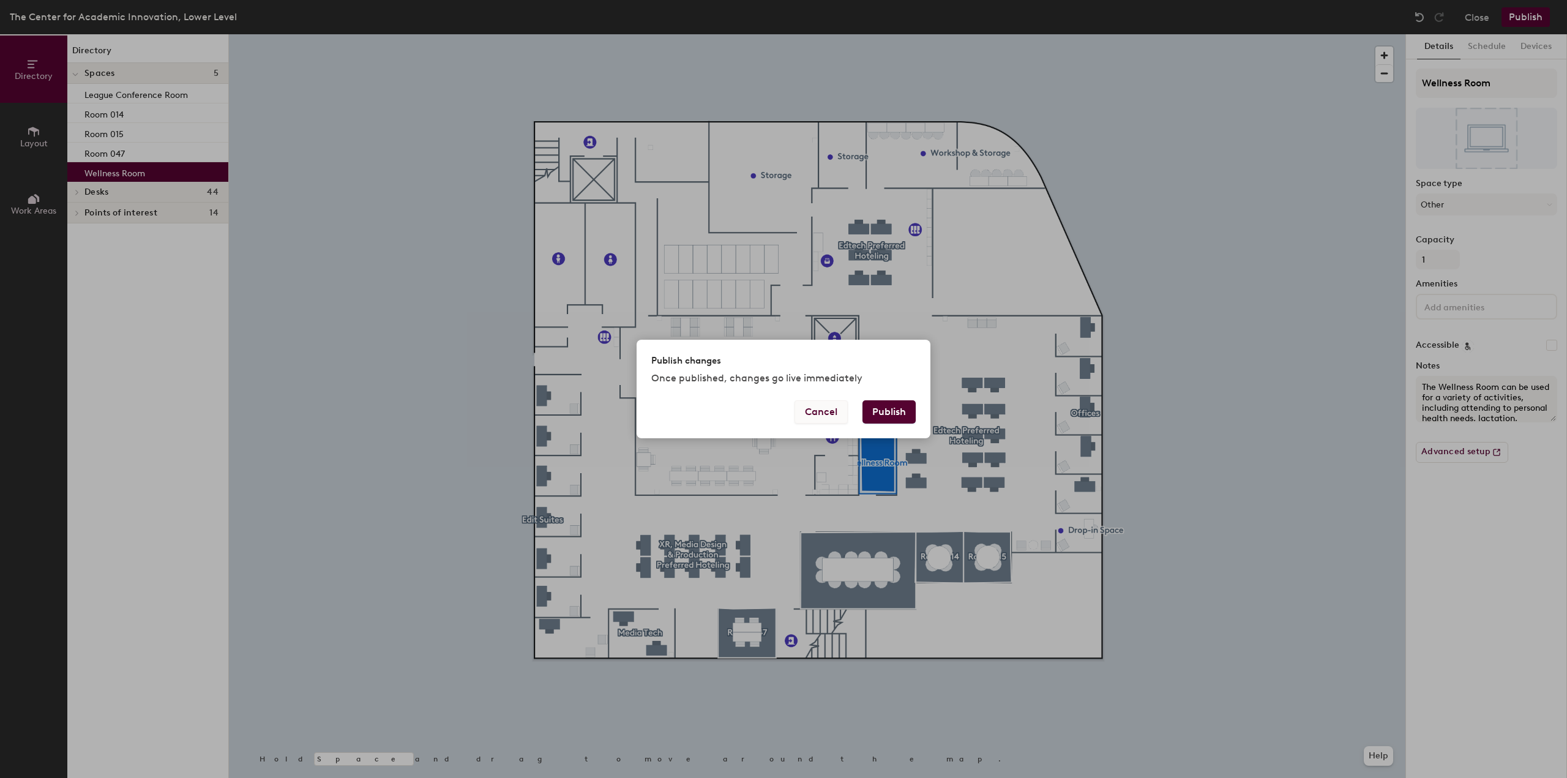
click at [818, 413] on button "Cancel" at bounding box center [821, 411] width 53 height 23
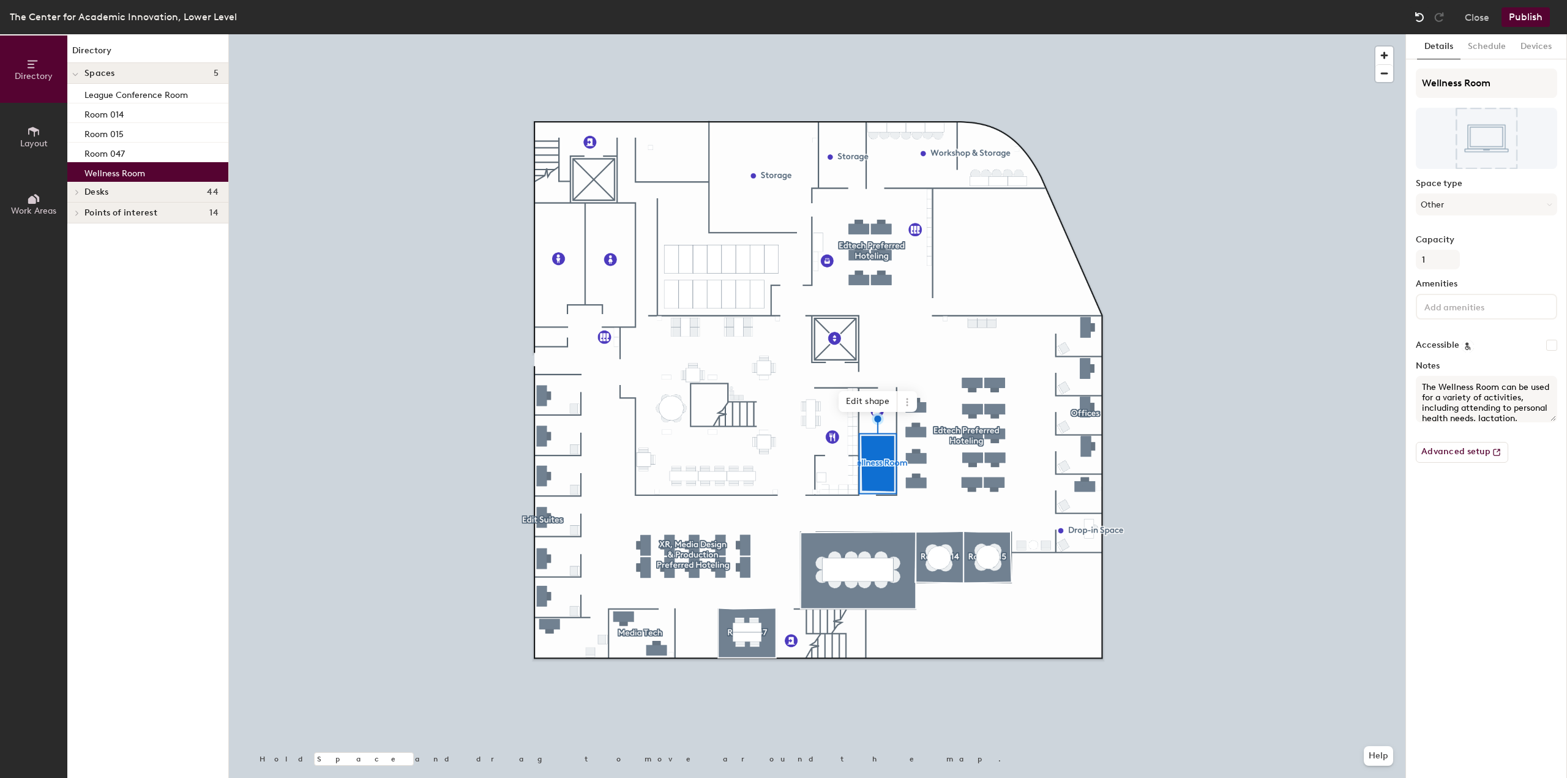
click at [1414, 18] on img at bounding box center [1420, 17] width 12 height 12
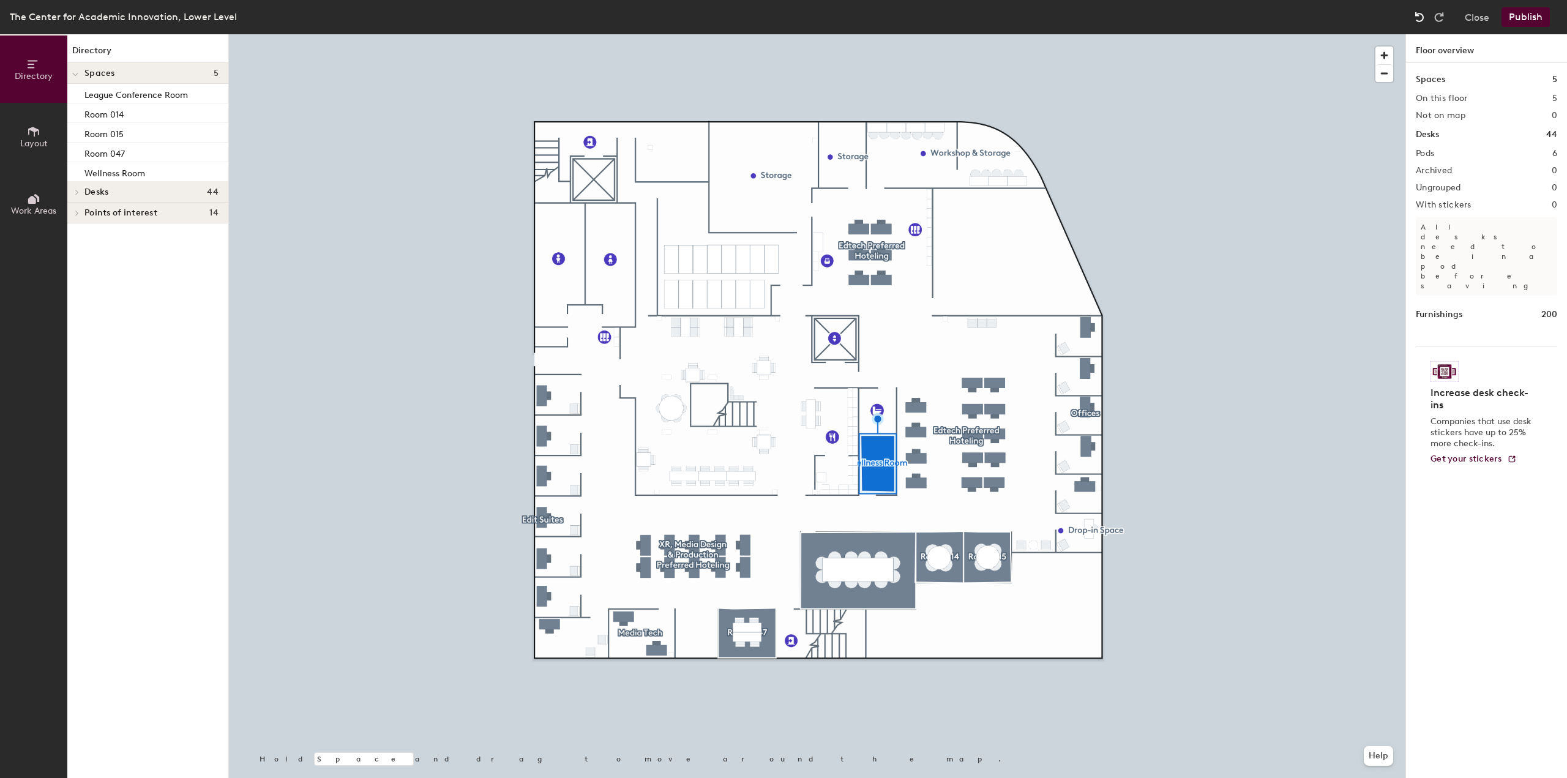
click at [1414, 18] on img at bounding box center [1420, 17] width 12 height 12
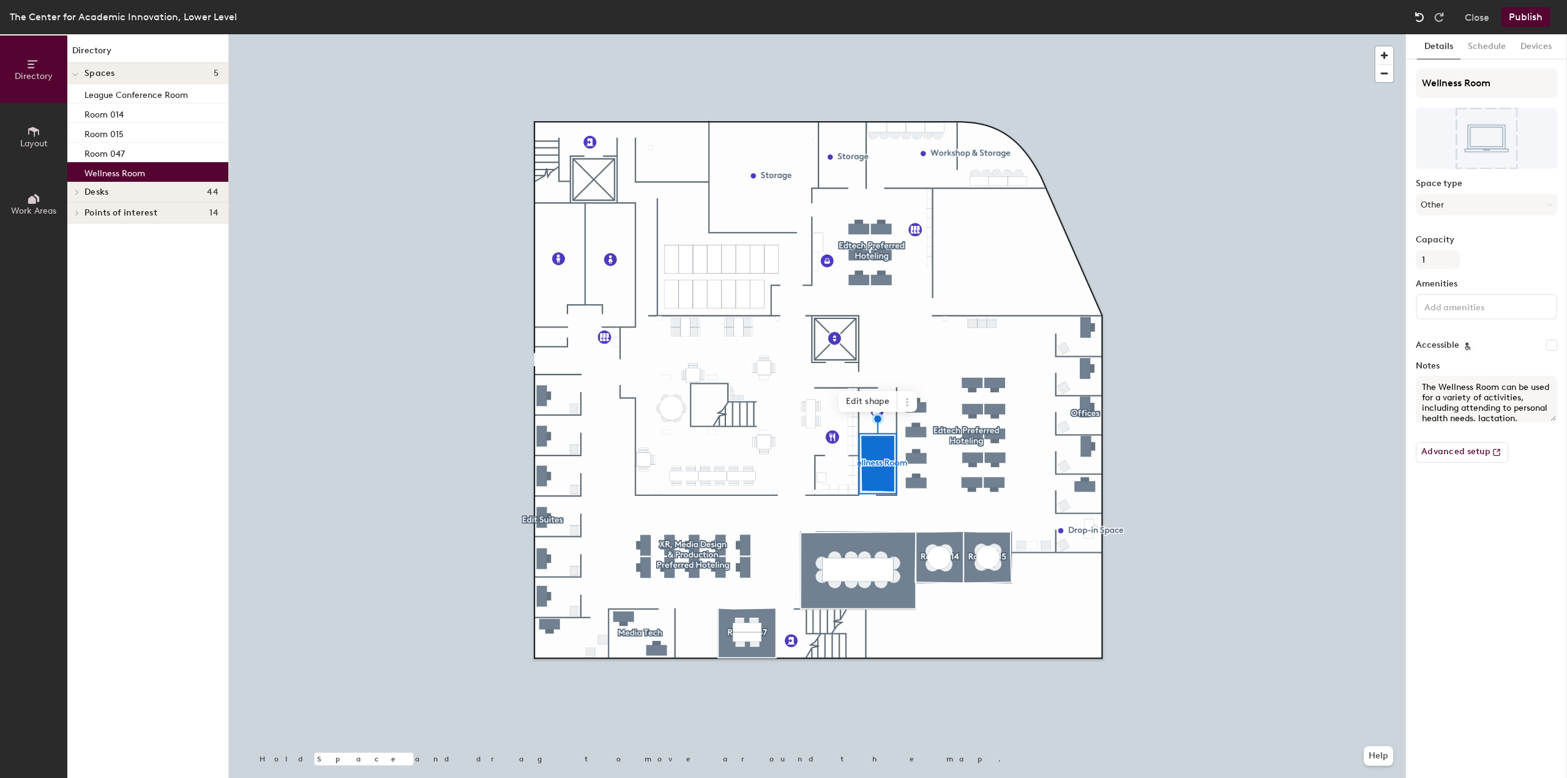
click at [1414, 18] on img at bounding box center [1420, 17] width 12 height 12
click at [1418, 20] on img at bounding box center [1420, 17] width 12 height 12
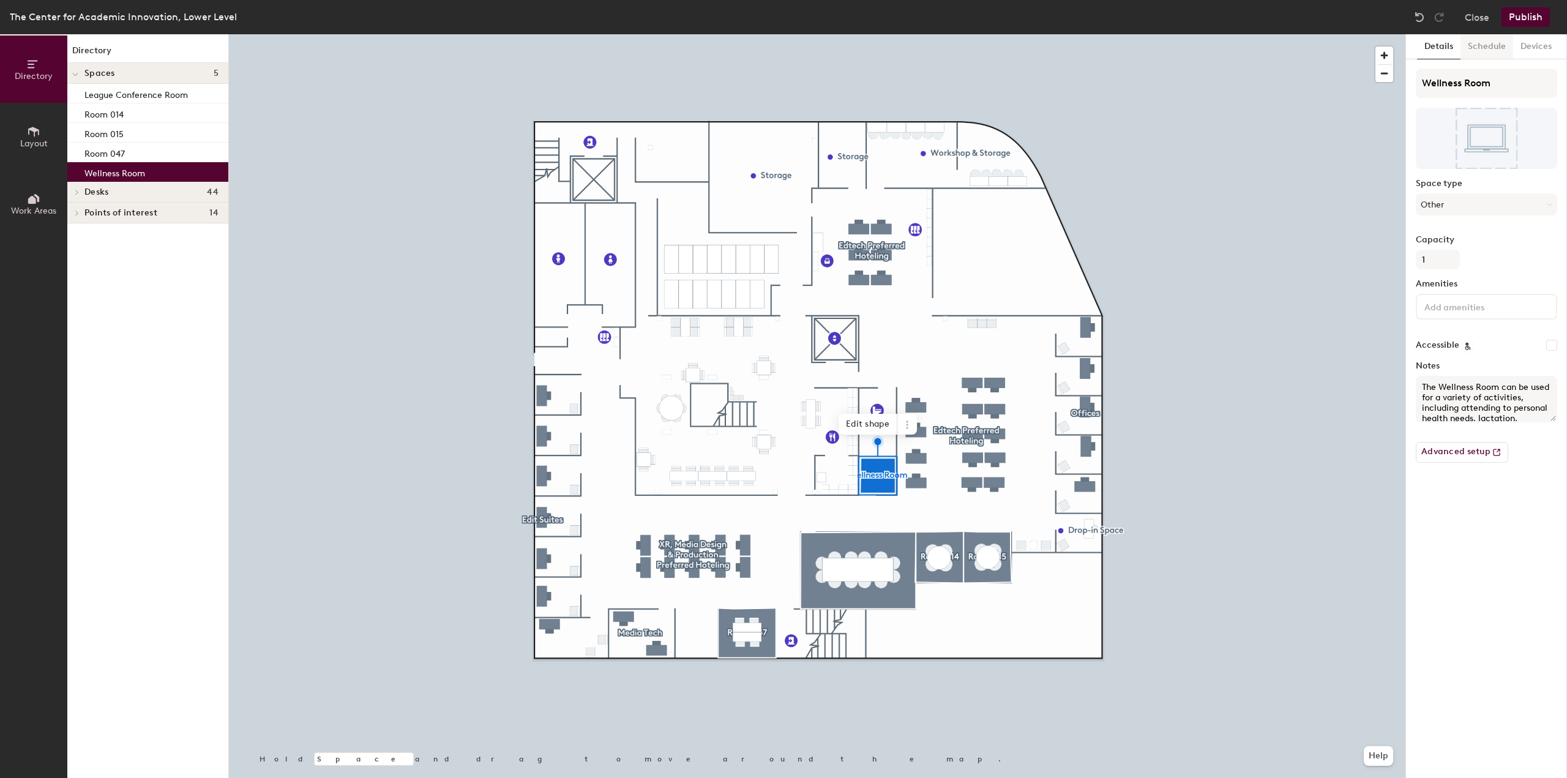
click at [1493, 50] on button "Schedule" at bounding box center [1487, 46] width 53 height 25
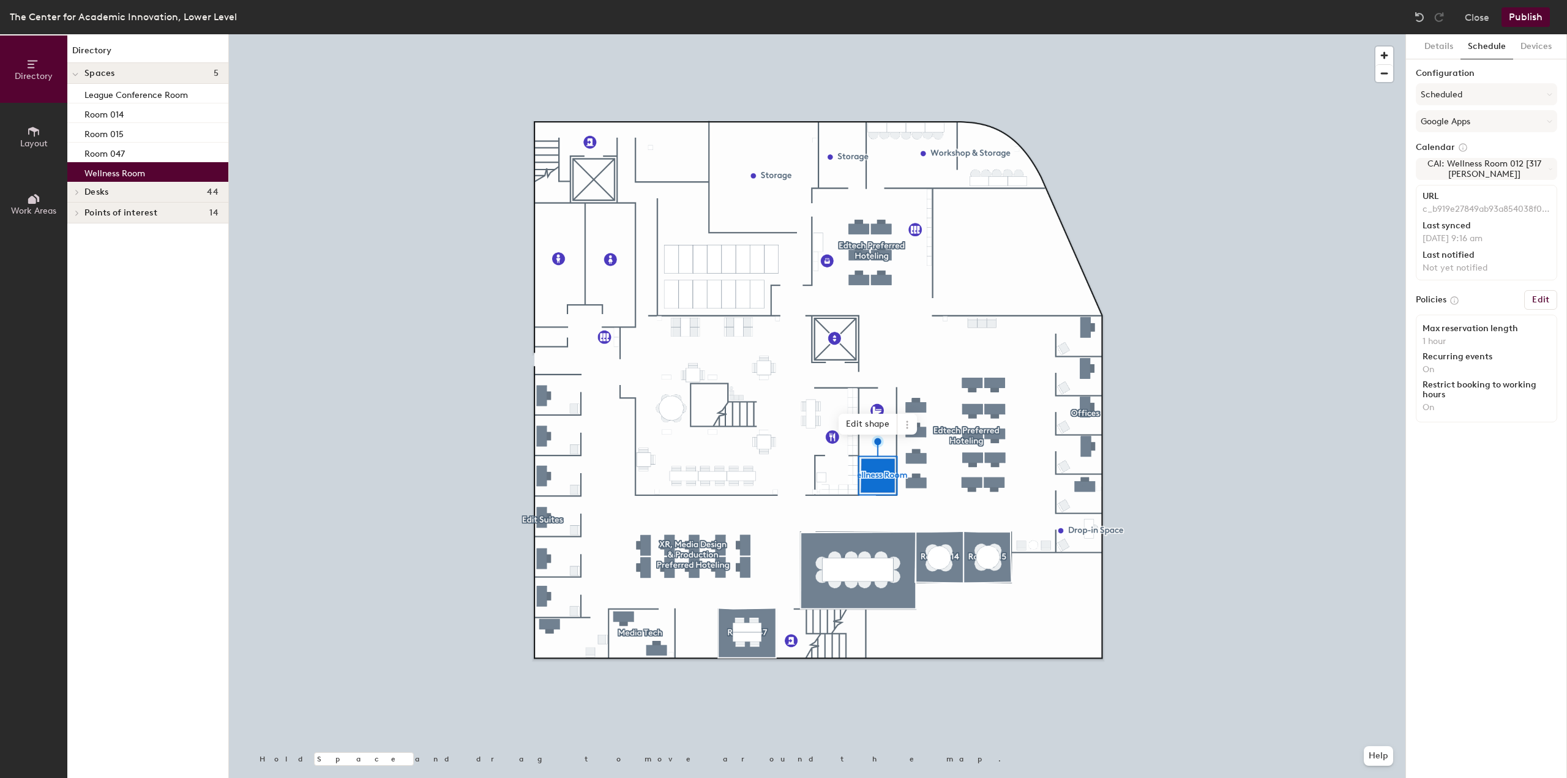
click at [1525, 24] on button "Publish" at bounding box center [1526, 17] width 48 height 20
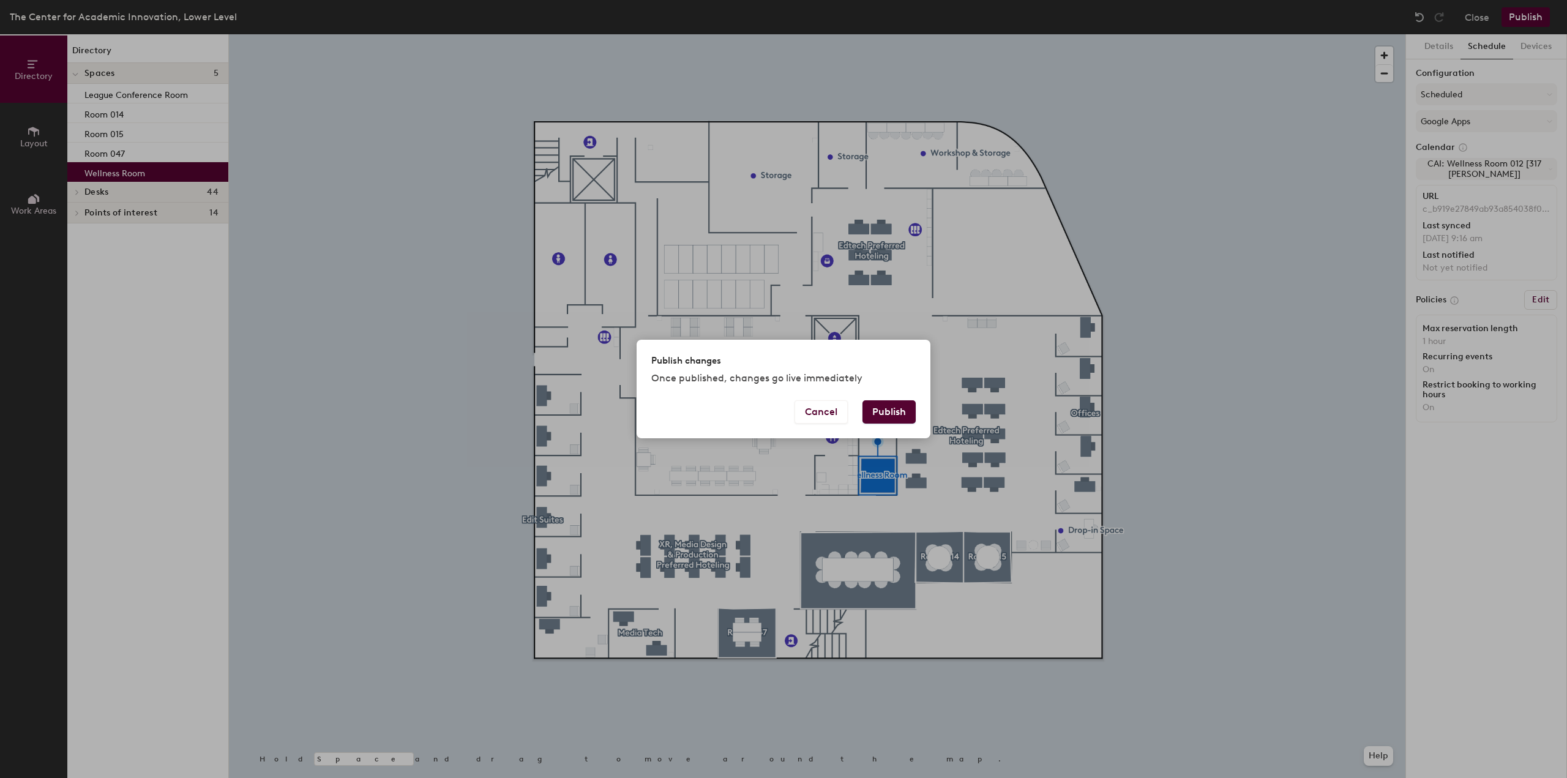
click at [885, 424] on div "Cancel Publish" at bounding box center [784, 419] width 294 height 38
click at [890, 405] on button "Publish" at bounding box center [889, 411] width 53 height 23
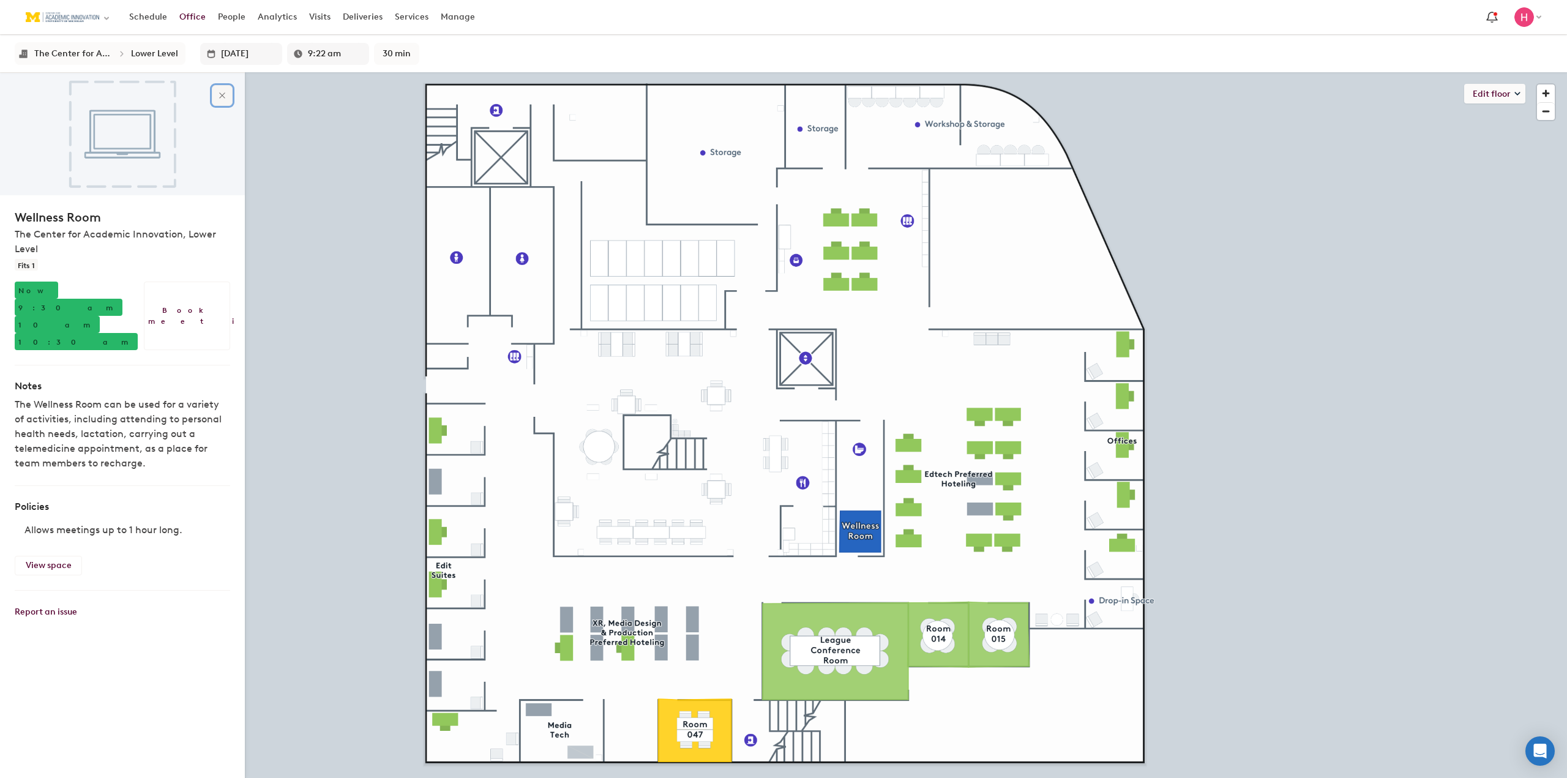
click at [222, 85] on button "Close" at bounding box center [222, 95] width 21 height 21
click at [54, 304] on span "9:30 am" at bounding box center [68, 308] width 100 height 9
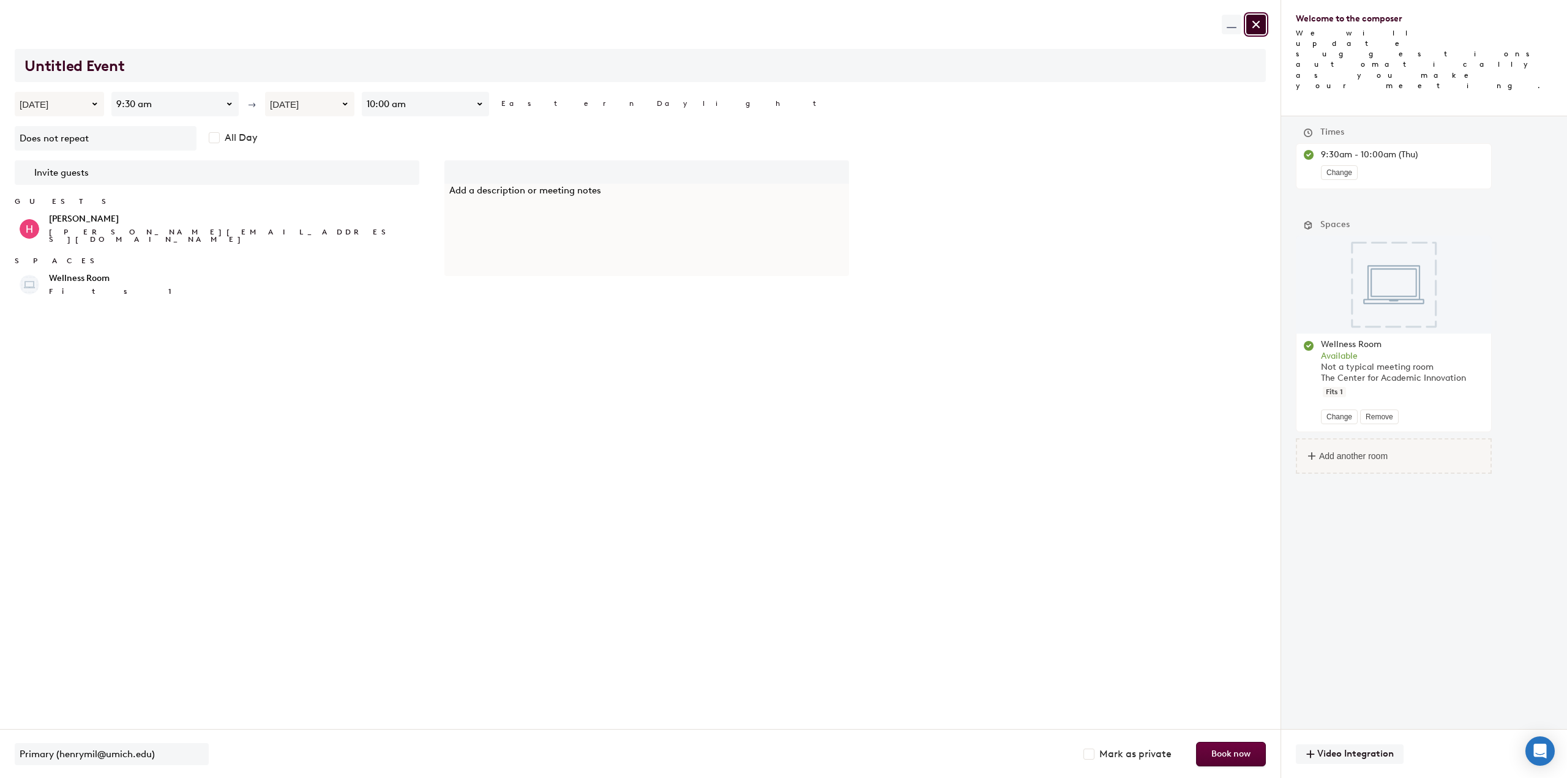
click at [1266, 26] on button at bounding box center [1257, 25] width 20 height 20
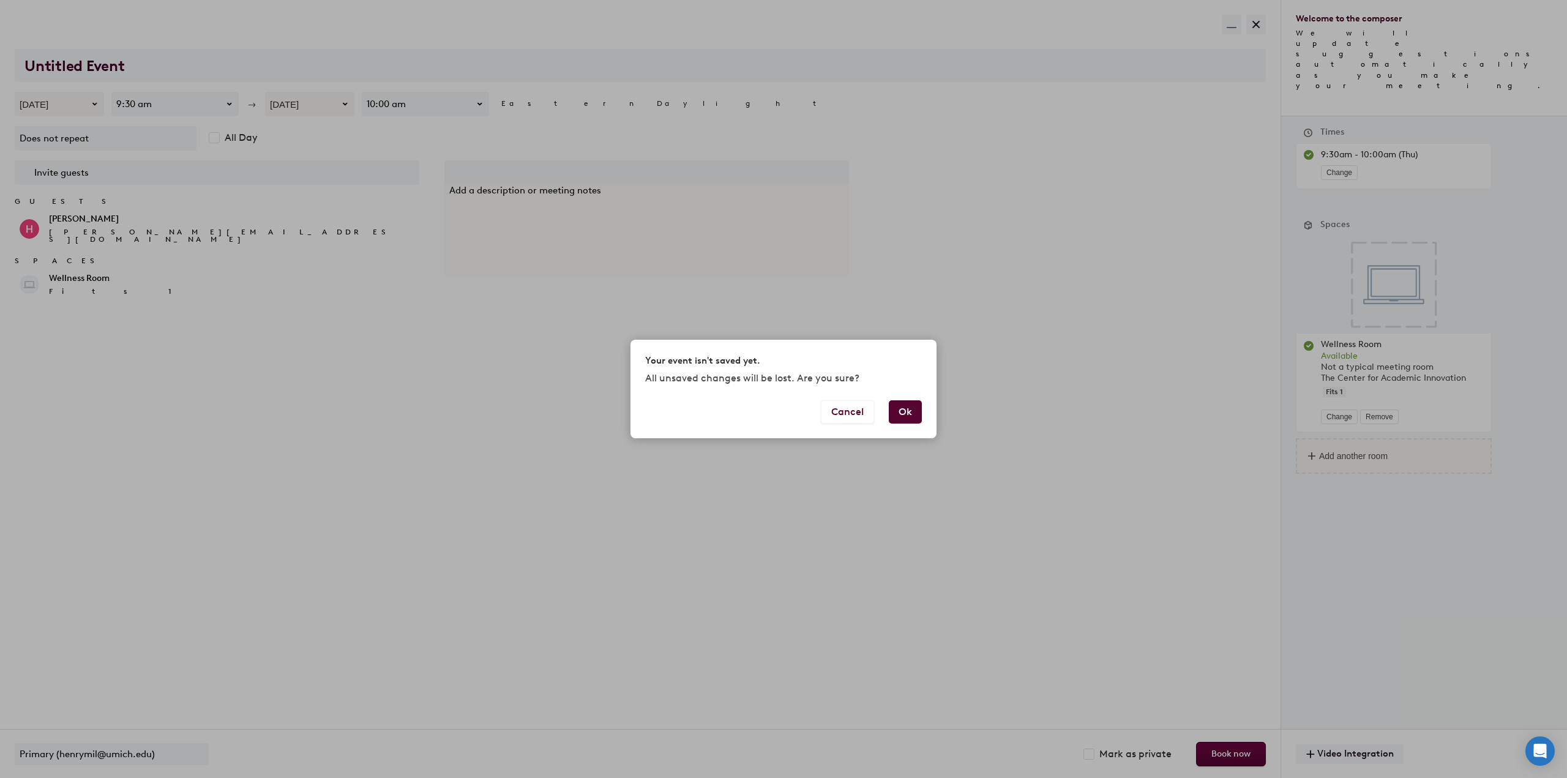
click at [913, 415] on button "Ok" at bounding box center [905, 411] width 33 height 23
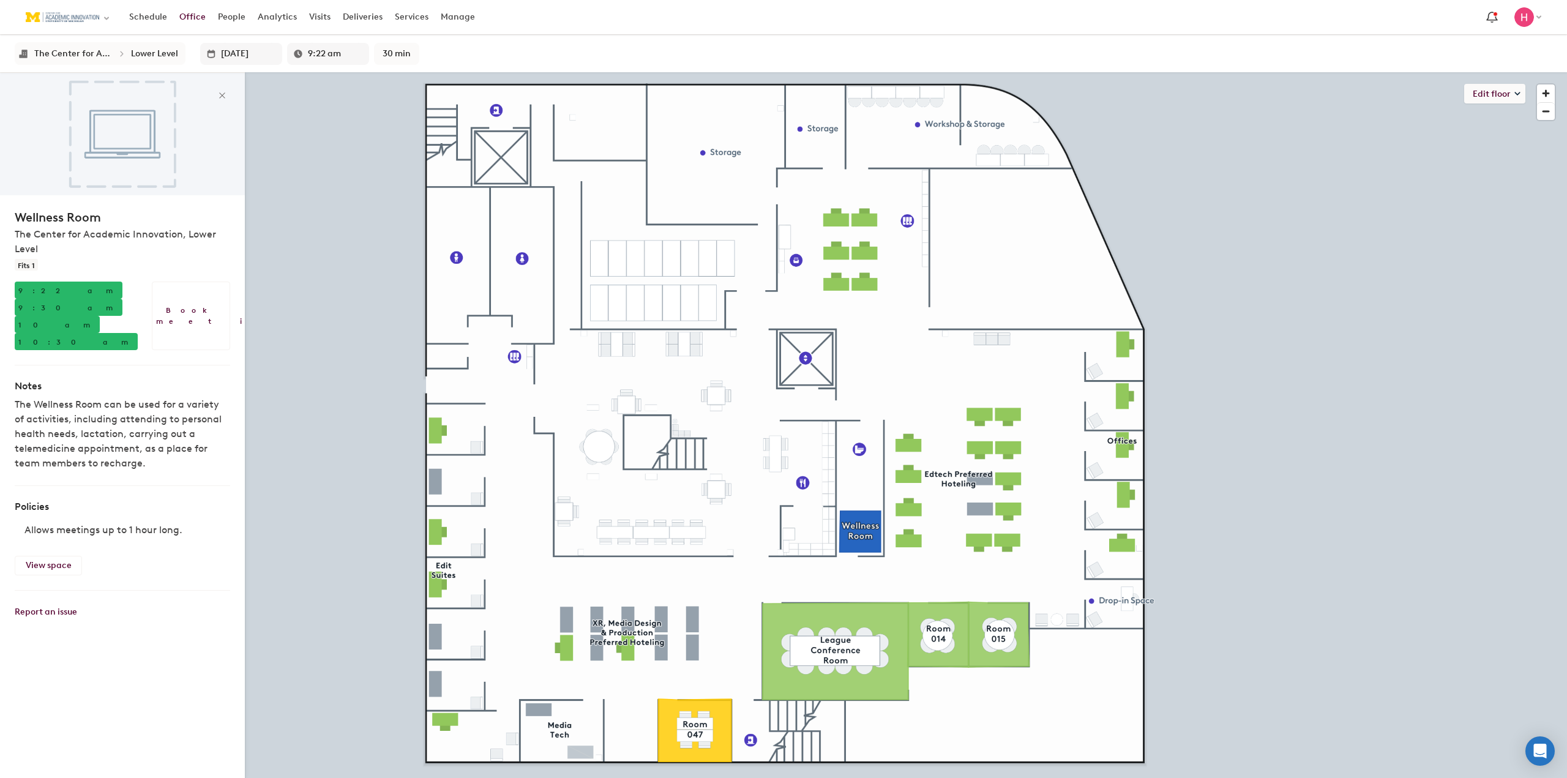
type input "9:27 am"
click at [131, 333] on div "10:30 am → 11 am" at bounding box center [76, 341] width 123 height 17
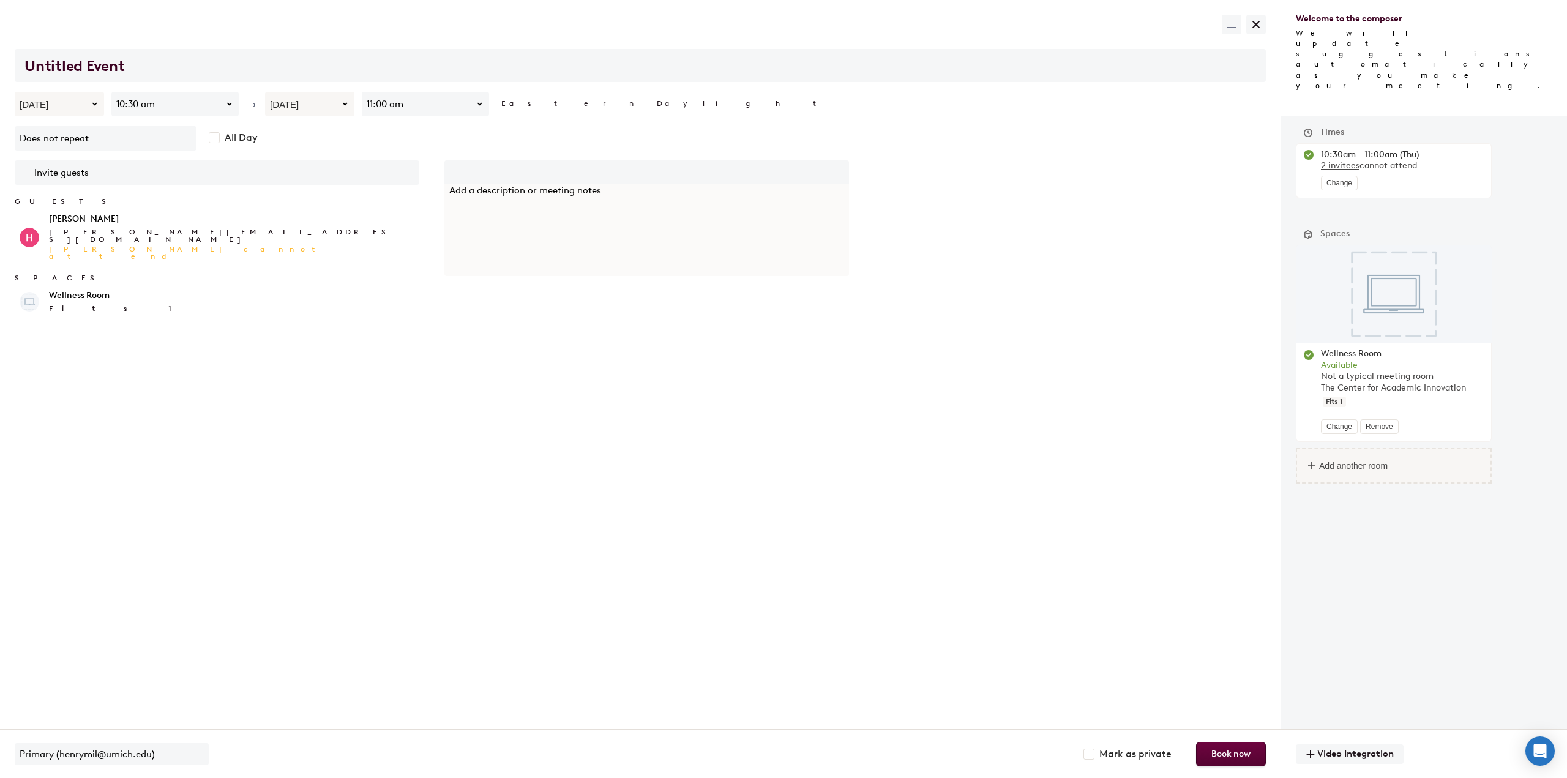
click at [220, 137] on label "All Day" at bounding box center [239, 137] width 38 height 11
click at [215, 138] on input "checkbox" at bounding box center [214, 137] width 11 height 11
checkbox input "true"
type input "[DATE]"
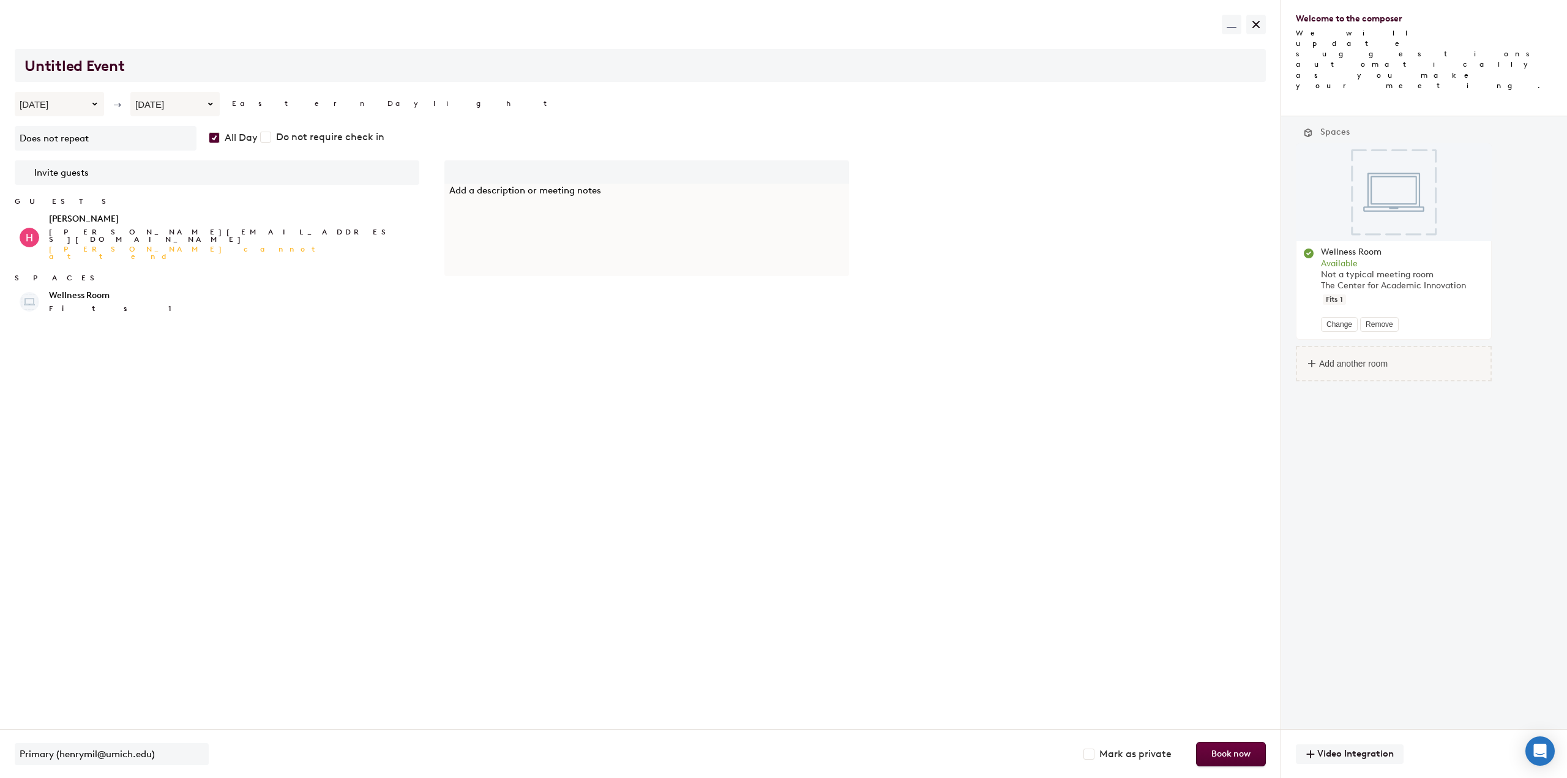
click at [217, 140] on input "checkbox" at bounding box center [214, 137] width 11 height 11
checkbox input "false"
type input "[DATE]"
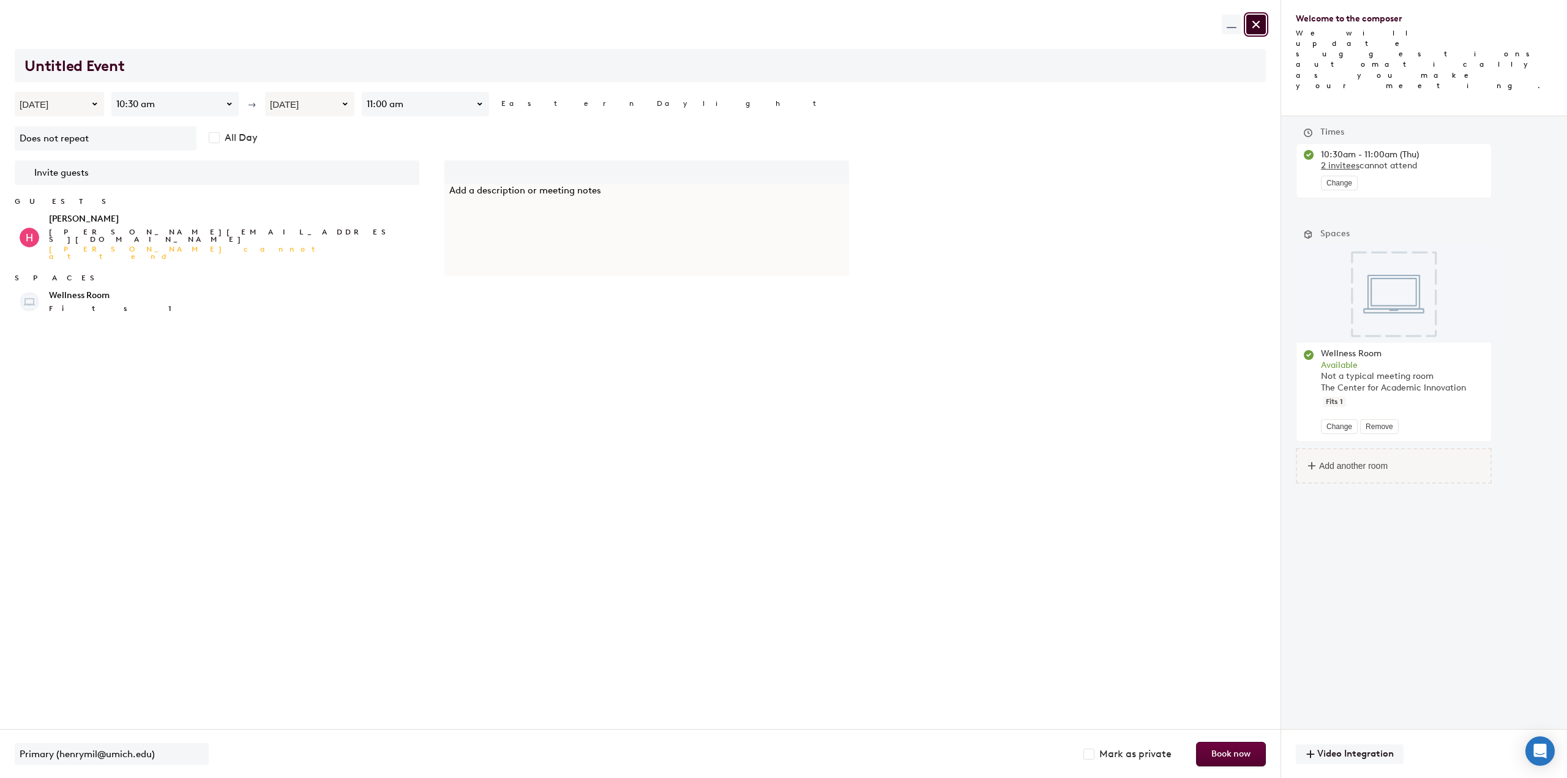
click at [1261, 20] on span at bounding box center [1256, 25] width 10 height 10
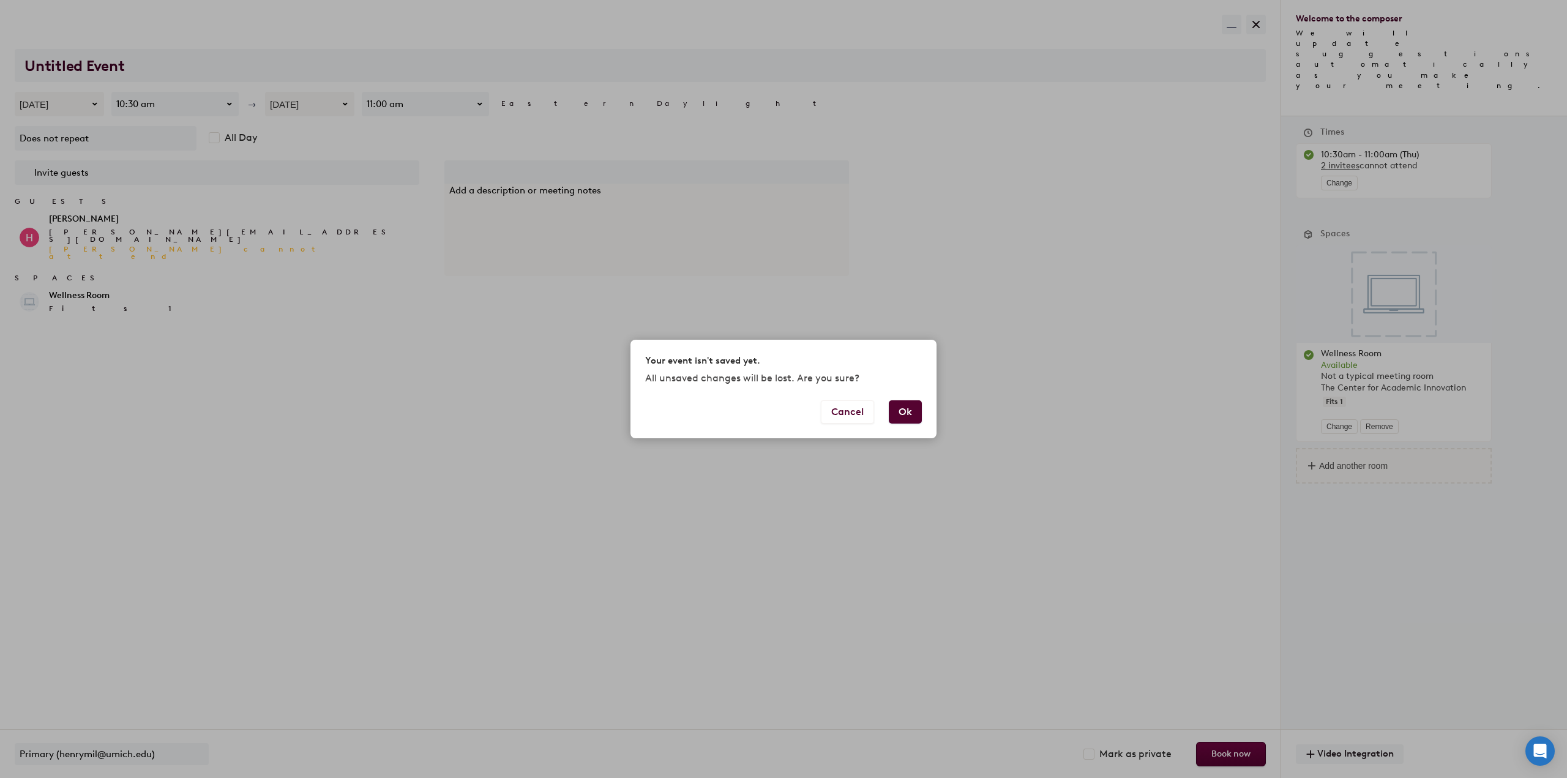
click at [893, 416] on button "Ok" at bounding box center [905, 411] width 33 height 23
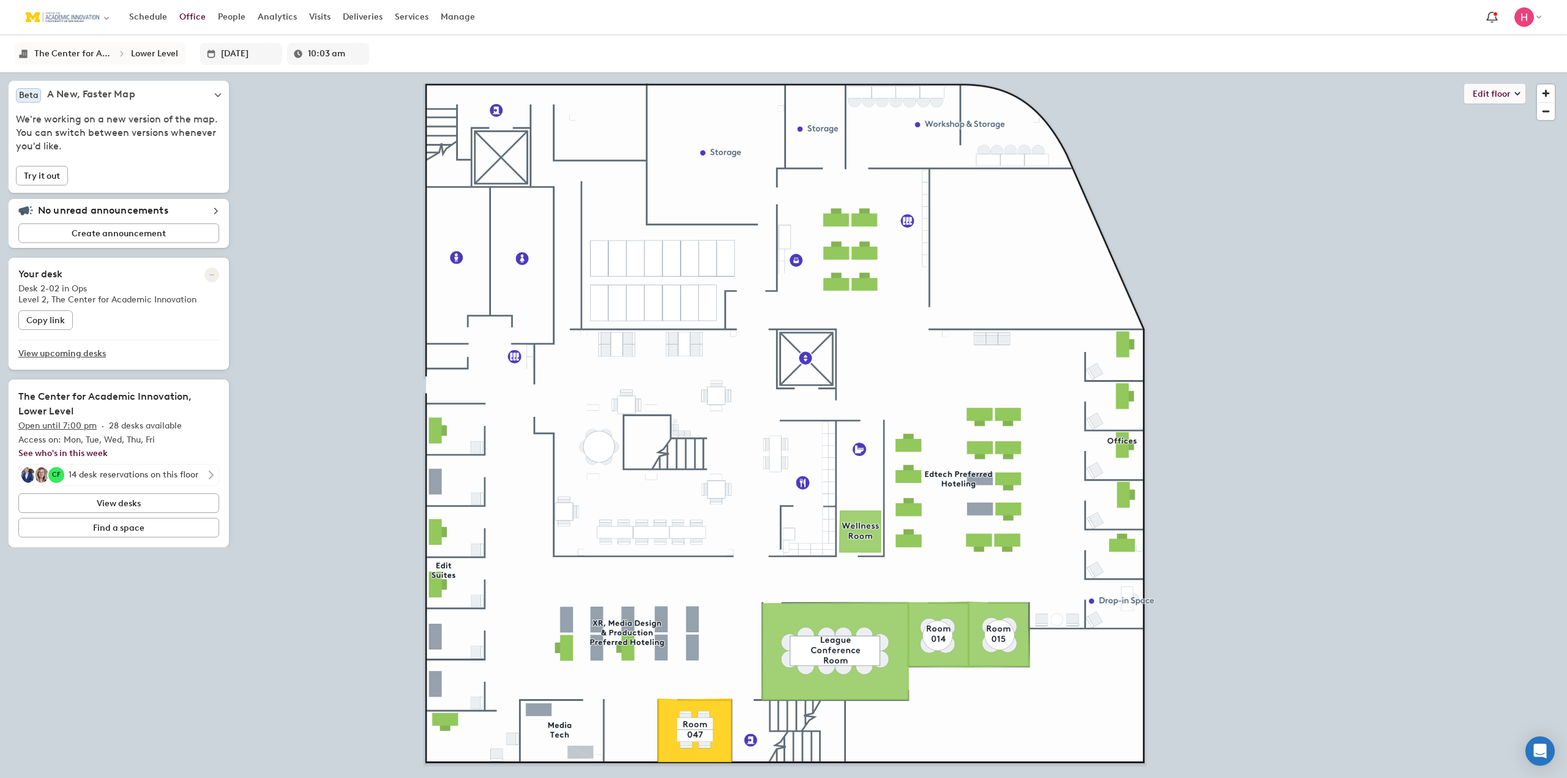
type input "10:08 am"
